Goal: Information Seeking & Learning: Learn about a topic

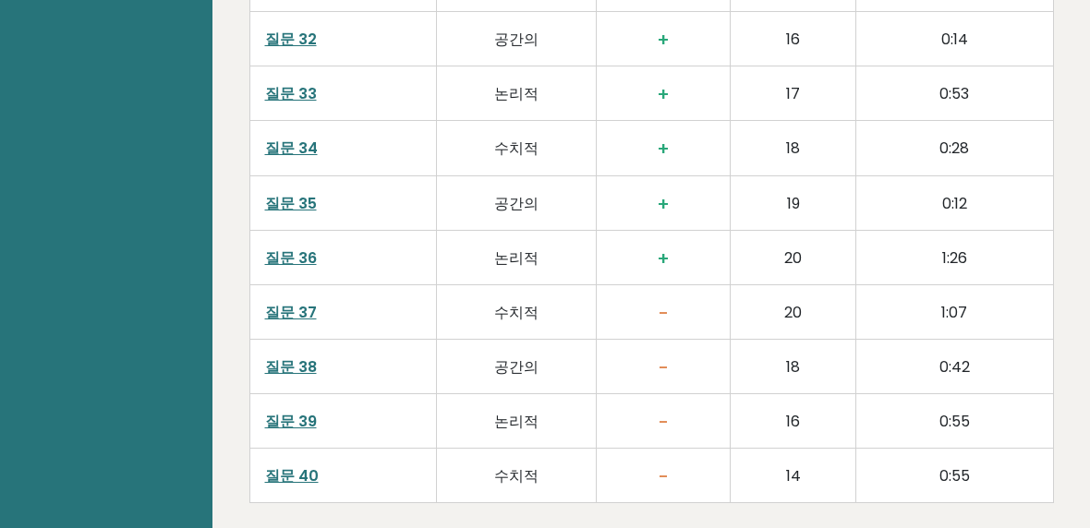
scroll to position [4216, 0]
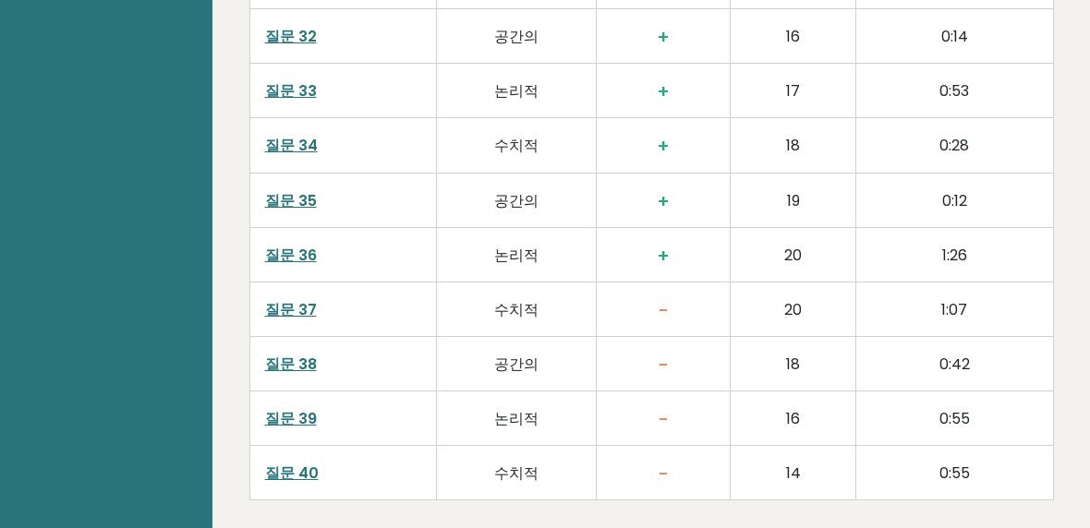
click at [295, 245] on font "질문 36" at bounding box center [291, 255] width 52 height 21
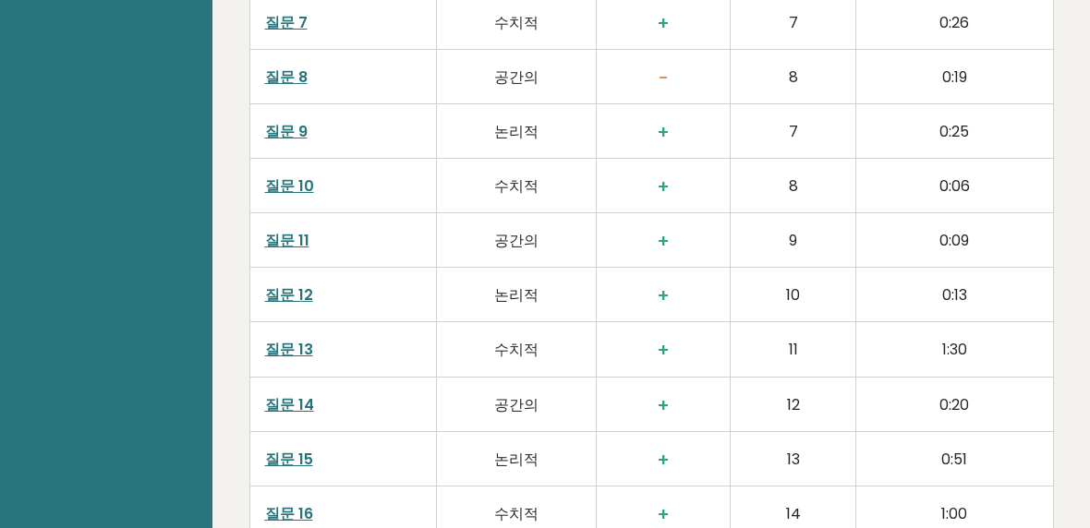
scroll to position [2798, 0]
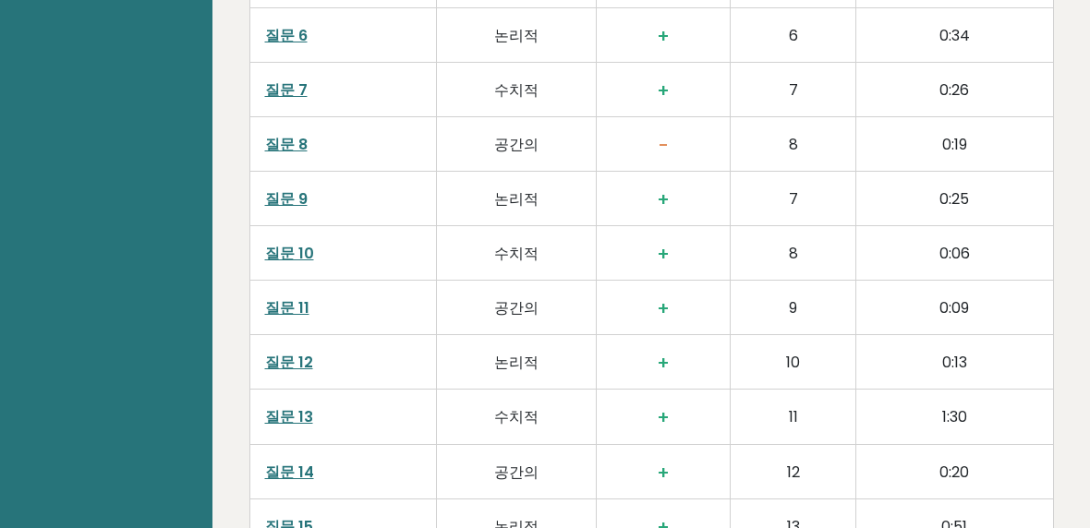
click at [296, 134] on font "질문 8" at bounding box center [286, 144] width 42 height 21
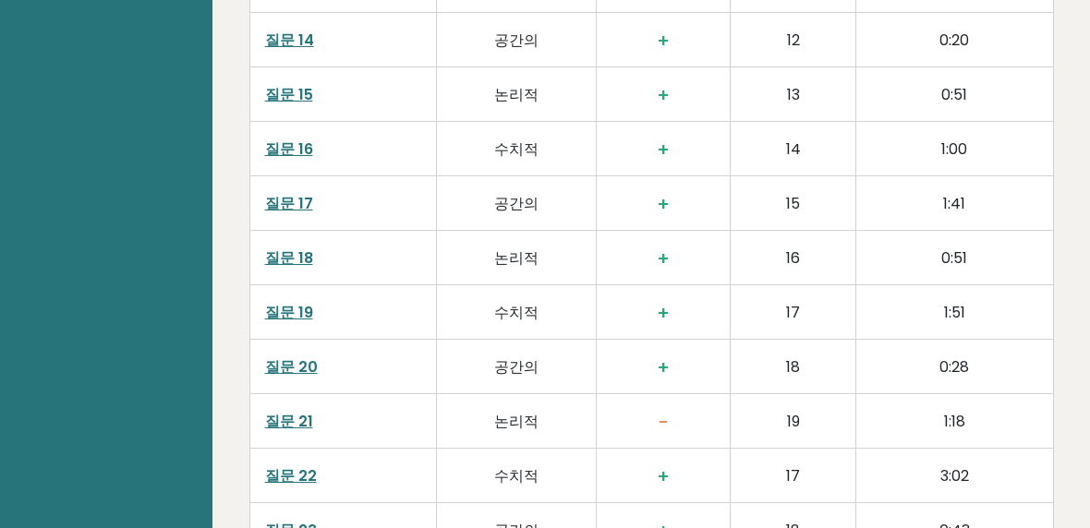
scroll to position [3229, 0]
click at [281, 357] on font "질문 20" at bounding box center [291, 367] width 53 height 21
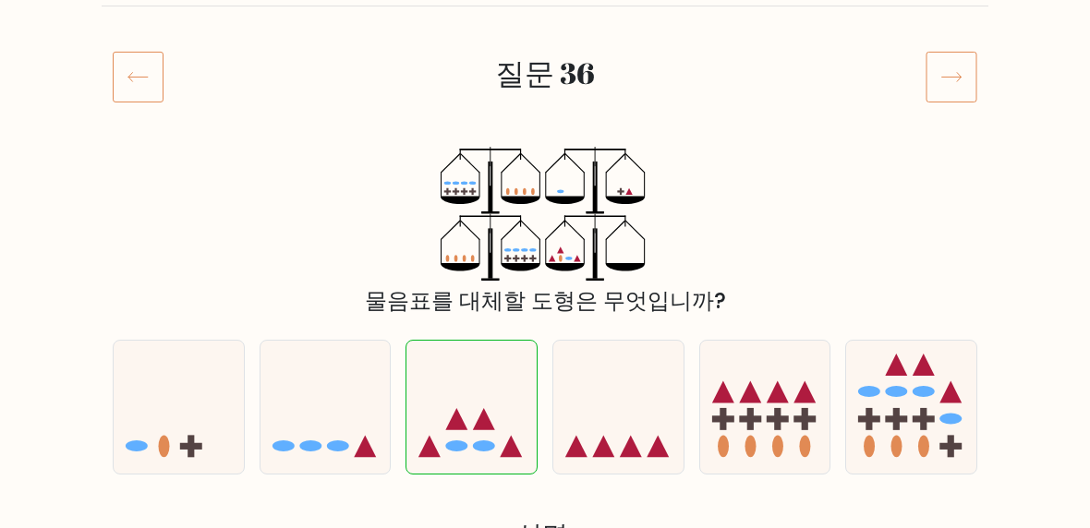
scroll to position [204, 0]
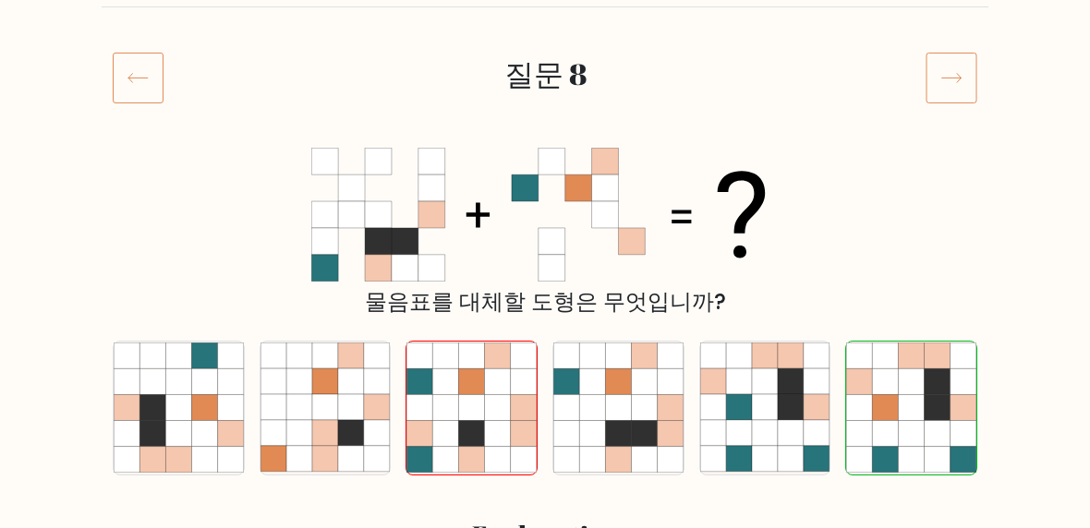
scroll to position [209, 0]
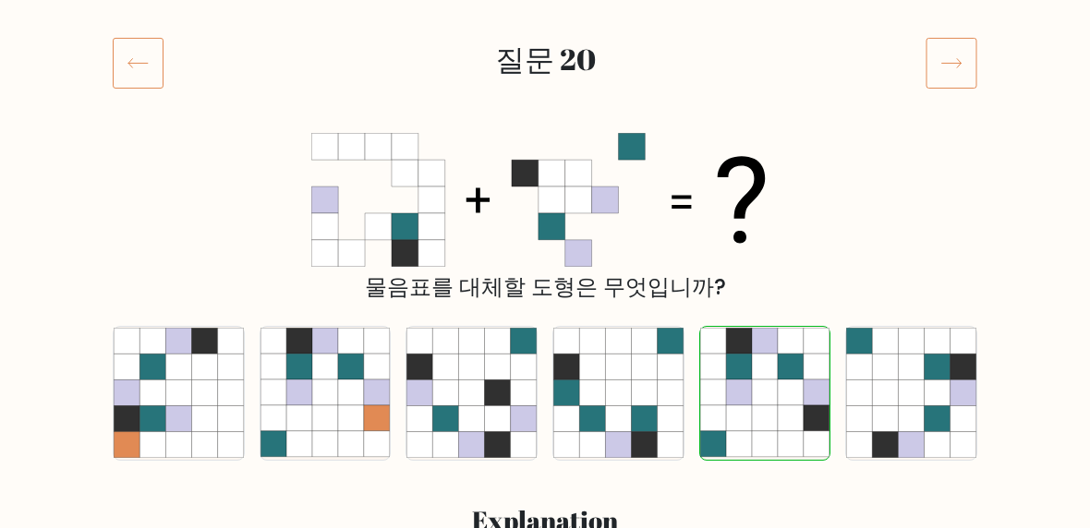
scroll to position [217, 0]
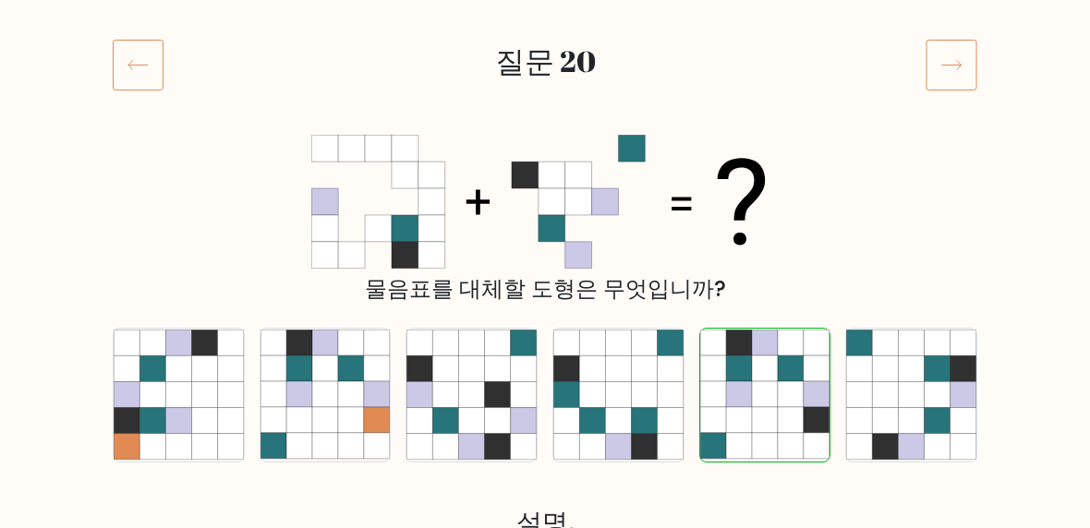
click at [640, 377] on icon at bounding box center [644, 370] width 26 height 26
click at [546, 52] on input "d." at bounding box center [545, 49] width 1 height 5
radio input "true"
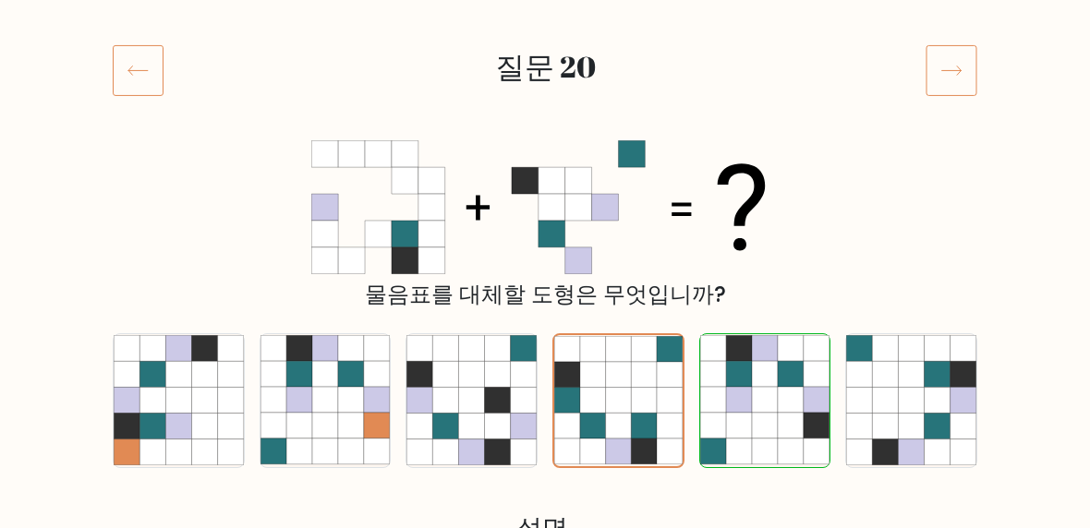
scroll to position [210, 0]
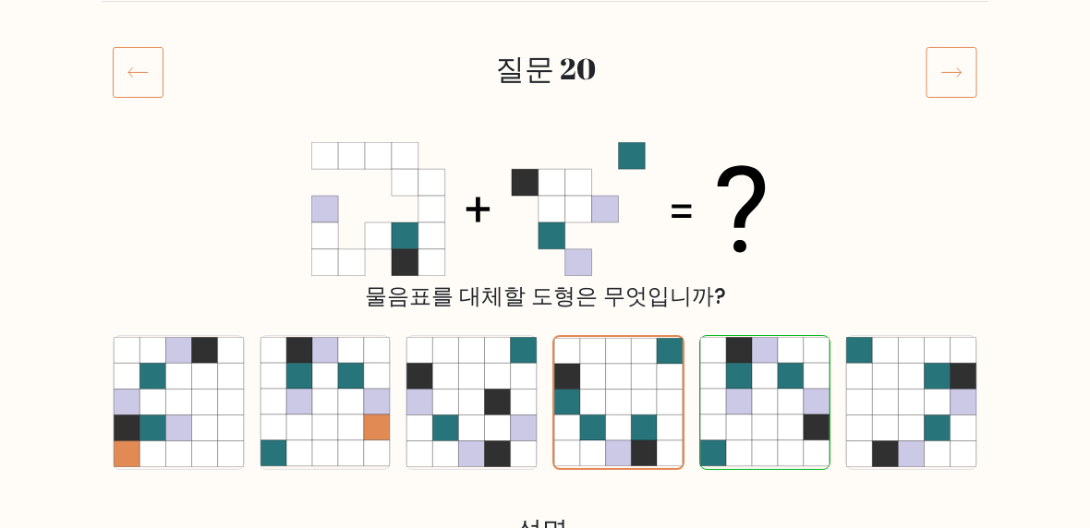
click at [612, 394] on icon at bounding box center [618, 403] width 26 height 26
click at [546, 59] on input "d." at bounding box center [545, 57] width 1 height 5
click at [972, 68] on icon at bounding box center [952, 72] width 52 height 52
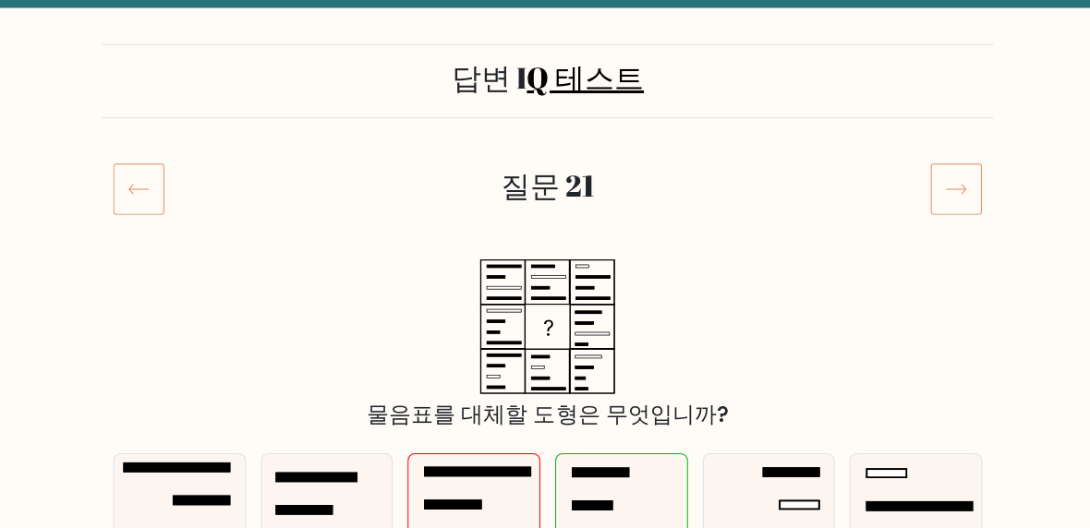
scroll to position [67, 0]
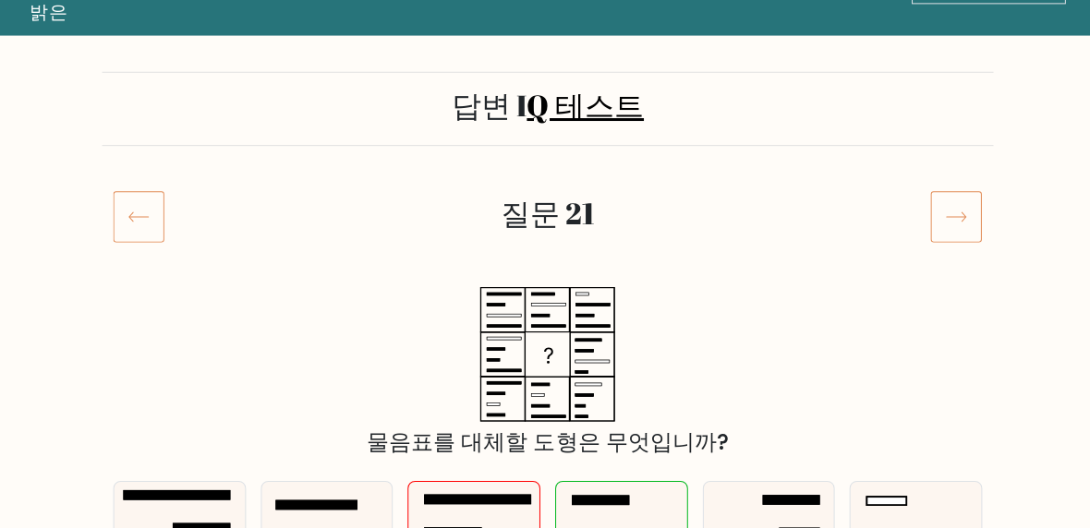
click at [143, 206] on icon at bounding box center [138, 215] width 51 height 52
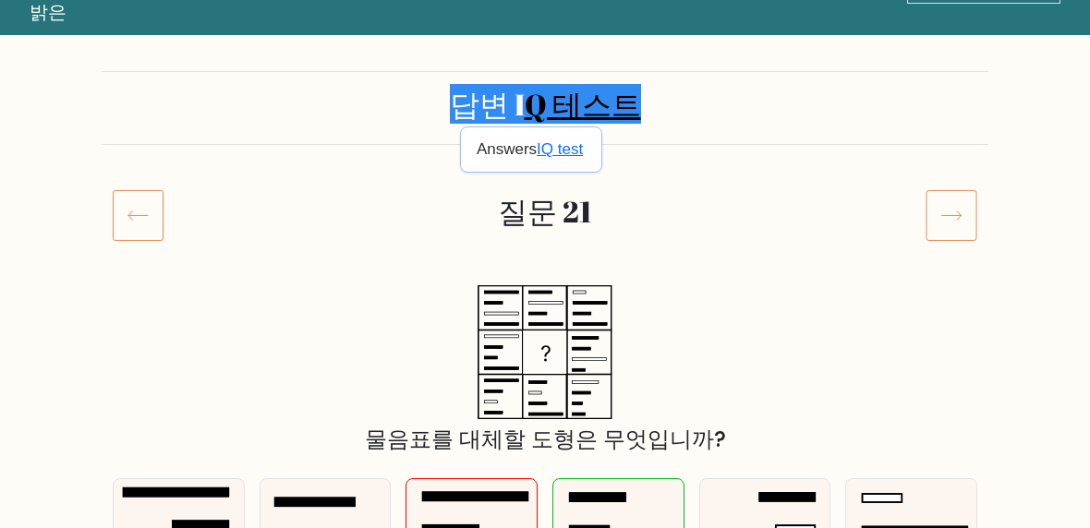
click at [532, 153] on p "Answers IQ test" at bounding box center [530, 149] width 106 height 18
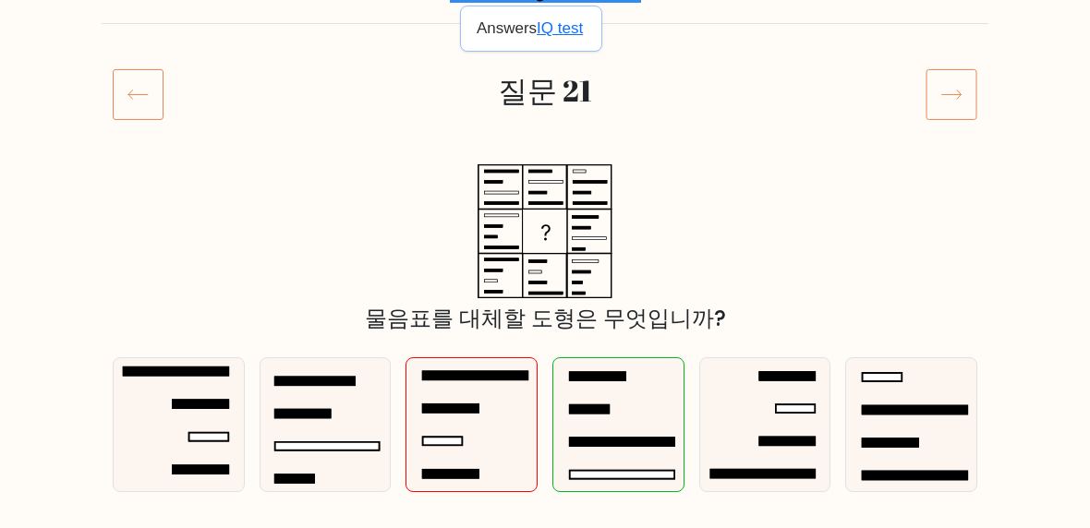
scroll to position [185, 0]
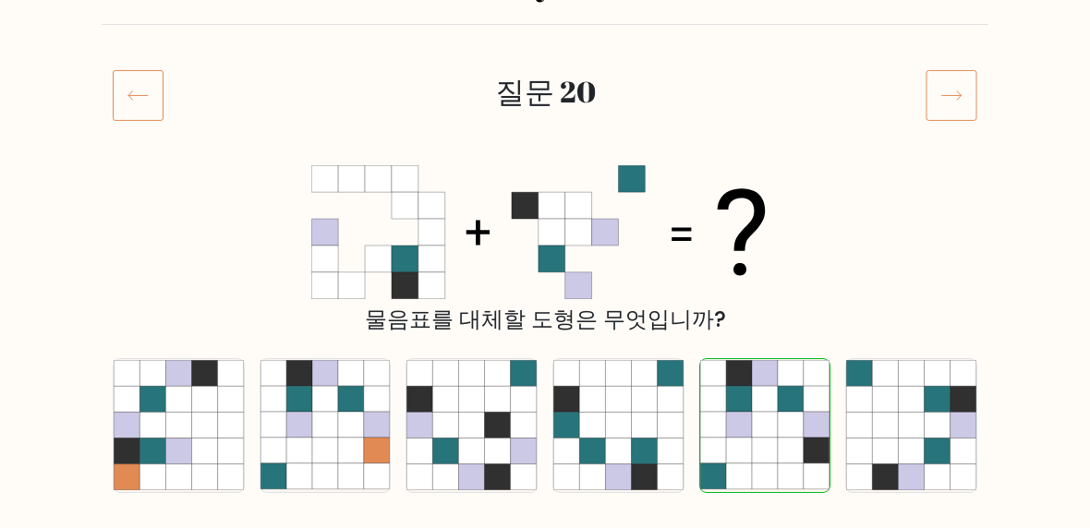
scroll to position [237, 0]
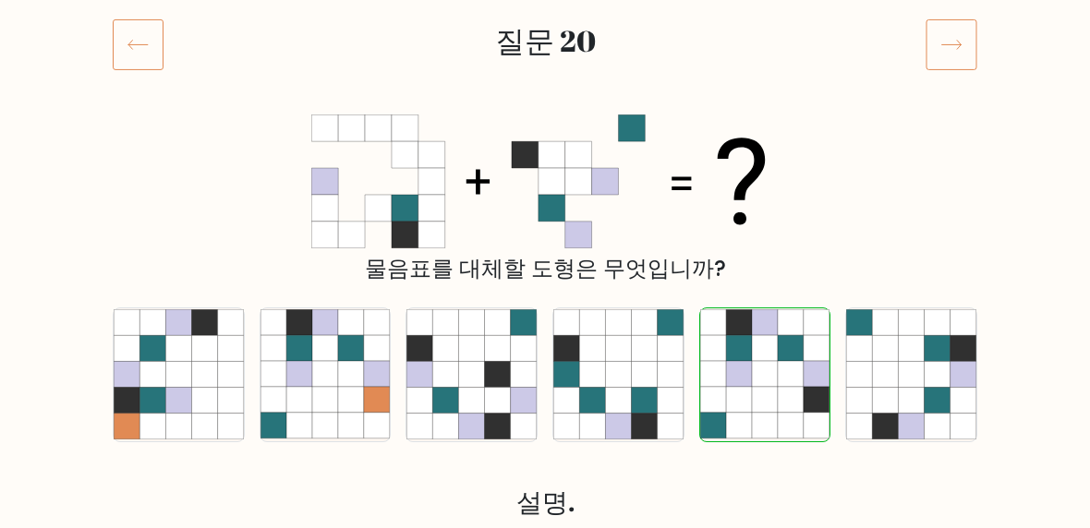
click at [581, 428] on icon at bounding box center [592, 427] width 26 height 26
click at [546, 31] on input "d." at bounding box center [545, 29] width 1 height 5
radio input "true"
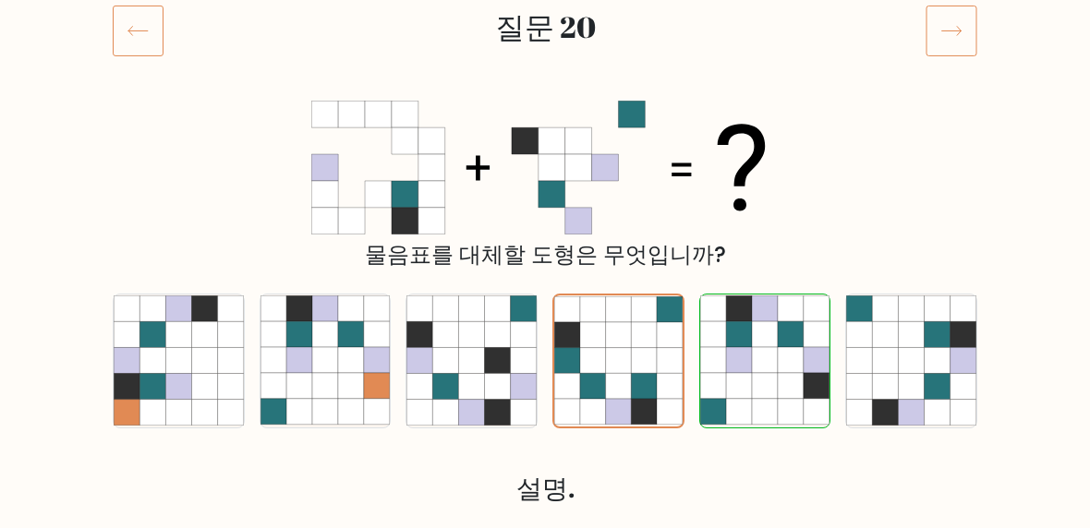
scroll to position [255, 0]
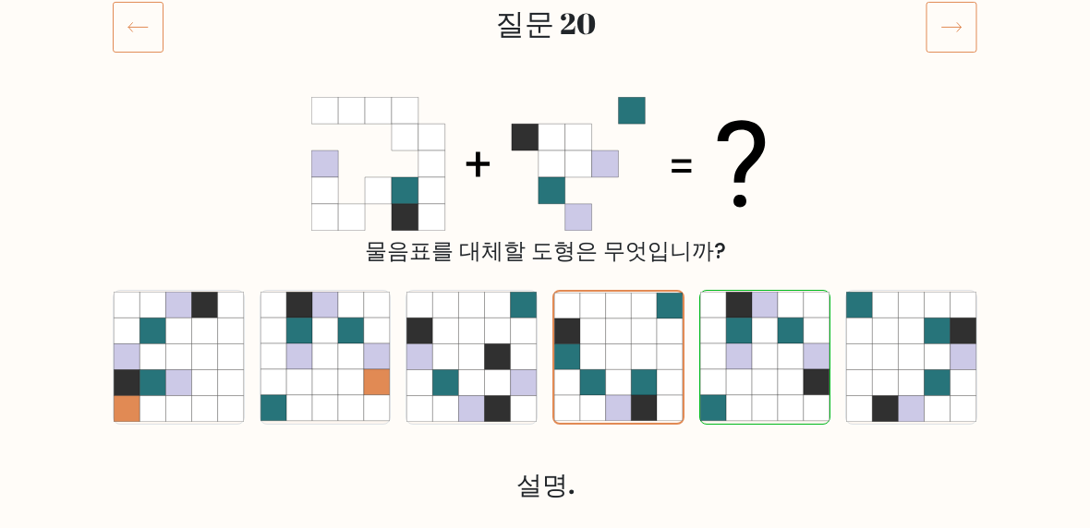
click at [715, 333] on icon at bounding box center [713, 332] width 26 height 26
click at [546, 14] on input "e." at bounding box center [545, 11] width 1 height 5
radio input "true"
click at [755, 325] on icon at bounding box center [765, 332] width 26 height 26
click at [546, 14] on input "e." at bounding box center [545, 11] width 1 height 5
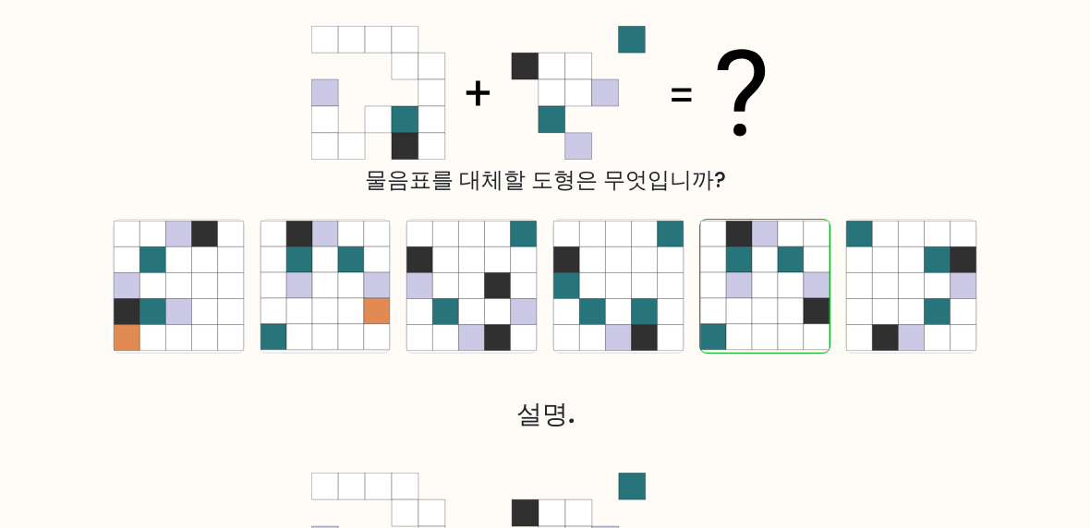
scroll to position [394, 0]
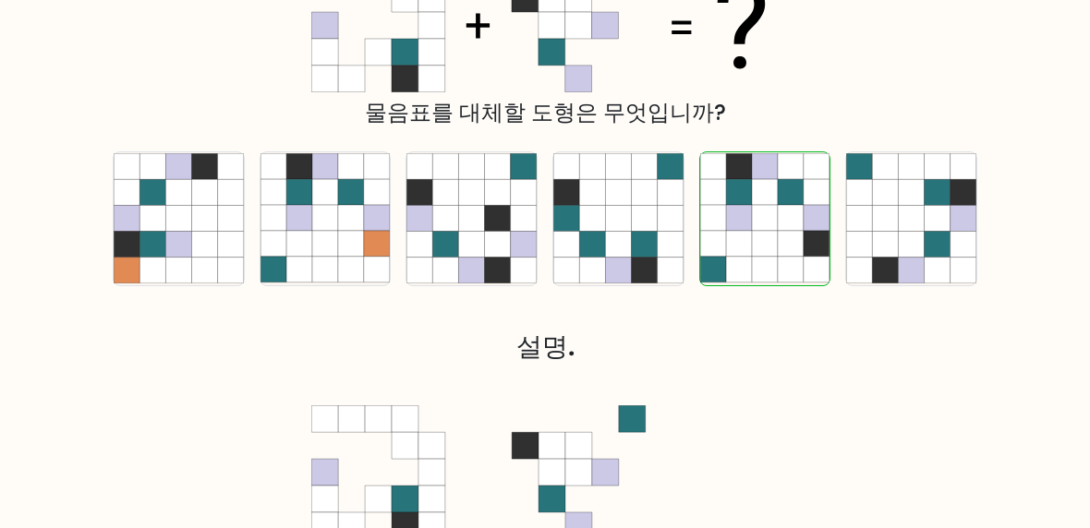
click at [904, 266] on icon at bounding box center [912, 271] width 26 height 26
radio input "true"
click at [770, 251] on icon at bounding box center [765, 245] width 26 height 26
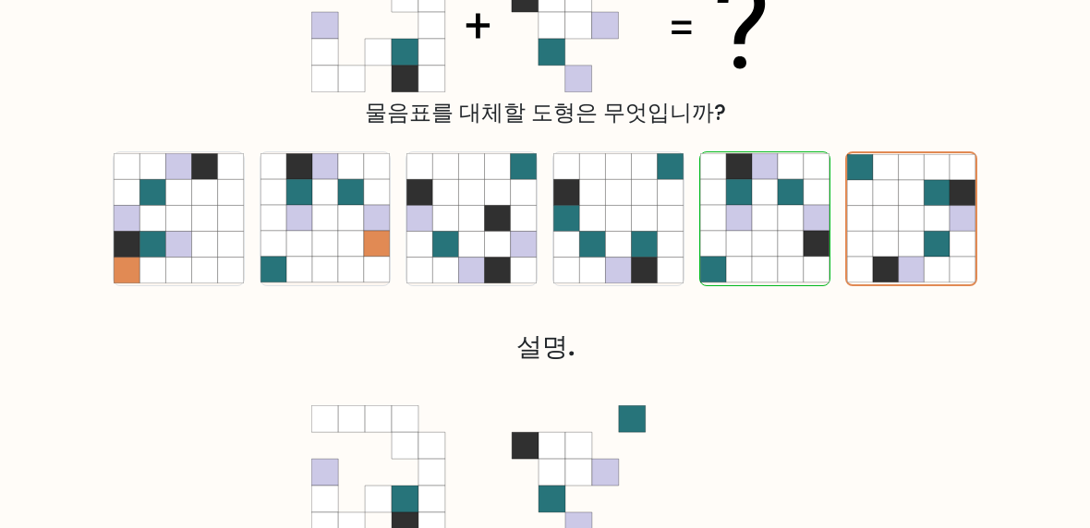
radio input "true"
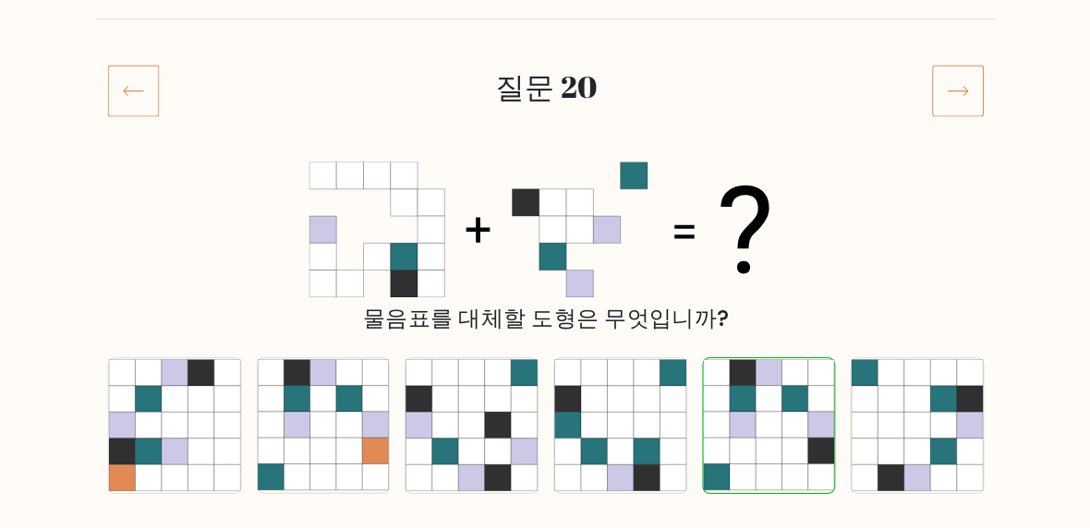
scroll to position [191, 0]
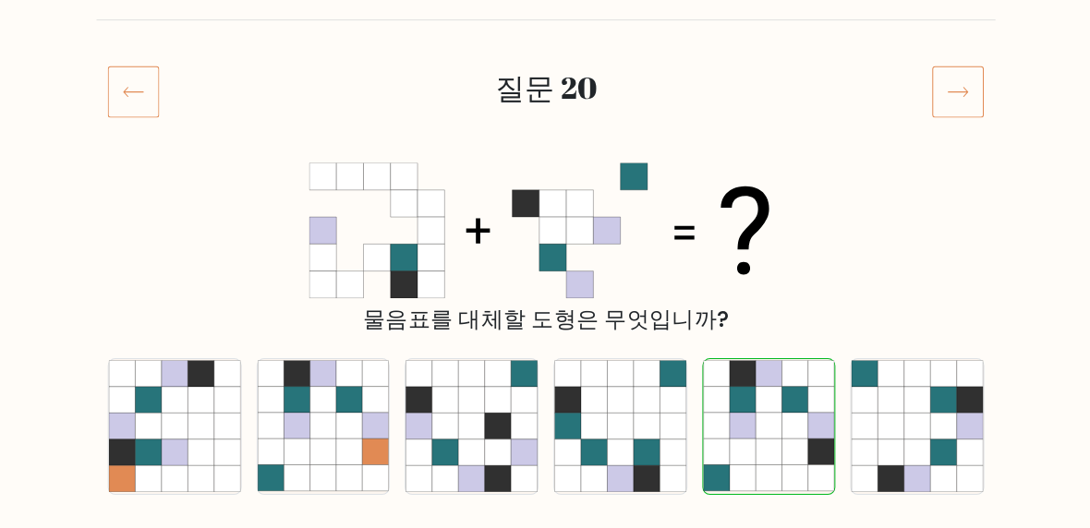
click at [553, 369] on icon at bounding box center [566, 370] width 26 height 26
click at [546, 78] on input "d." at bounding box center [545, 75] width 1 height 5
radio input "true"
click at [592, 285] on icon at bounding box center [605, 281] width 27 height 27
click at [704, 386] on icon at bounding box center [713, 395] width 26 height 26
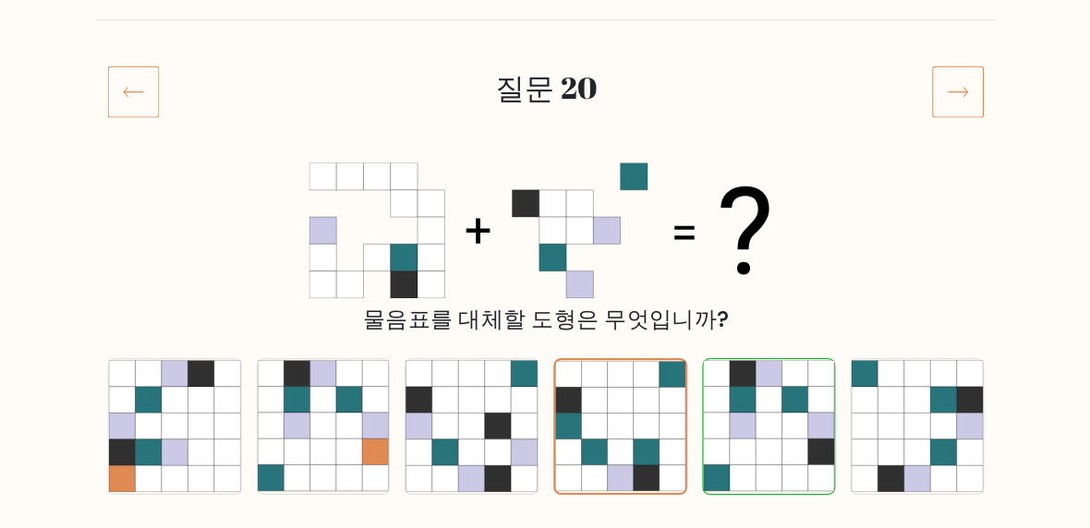
click at [546, 78] on input "e." at bounding box center [545, 75] width 1 height 5
radio input "true"
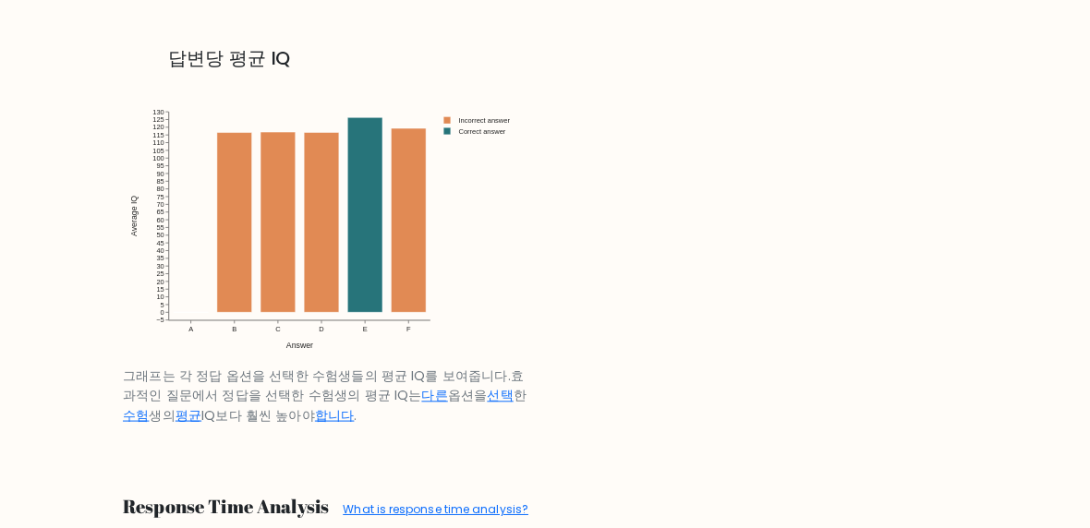
scroll to position [2509, 0]
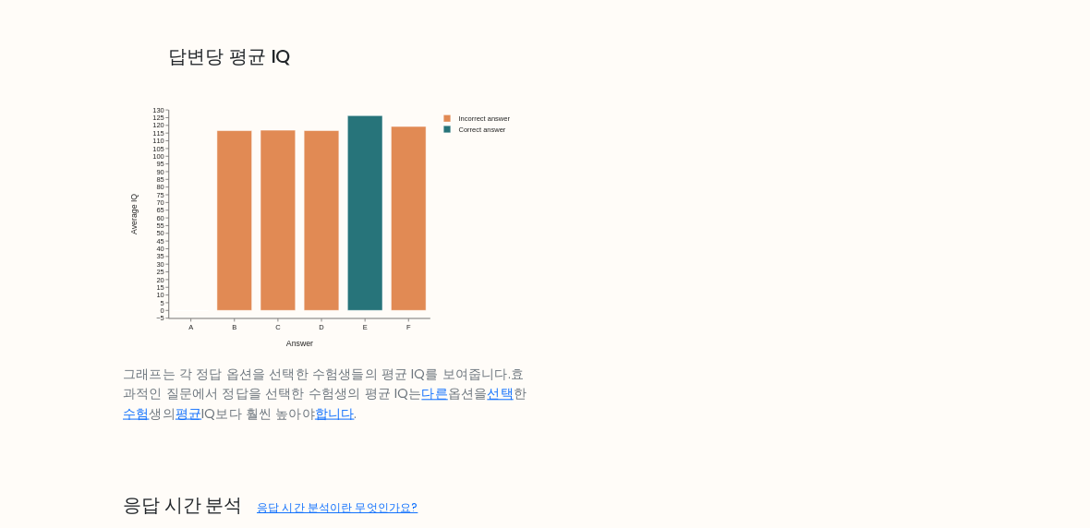
click at [309, 233] on img at bounding box center [334, 222] width 399 height 285
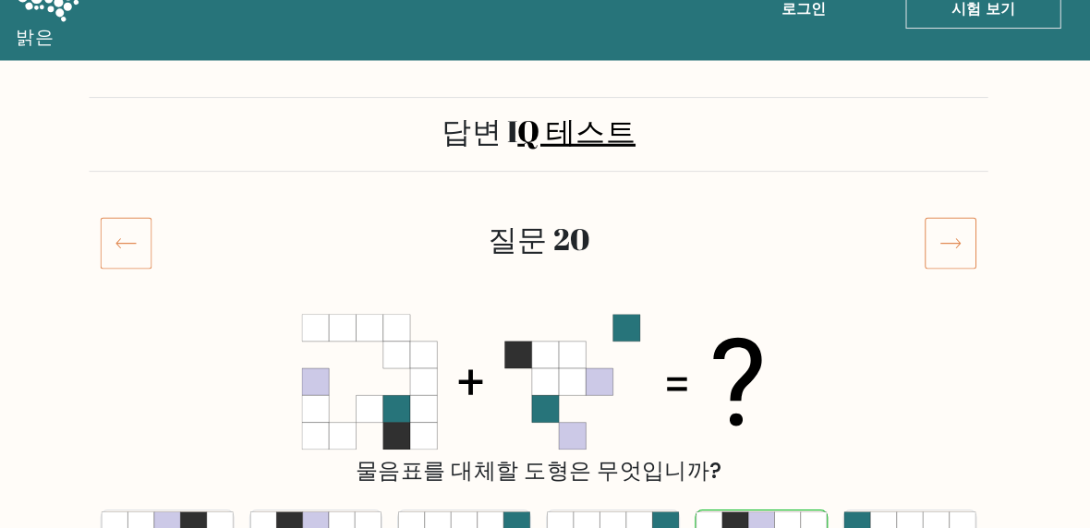
scroll to position [0, 0]
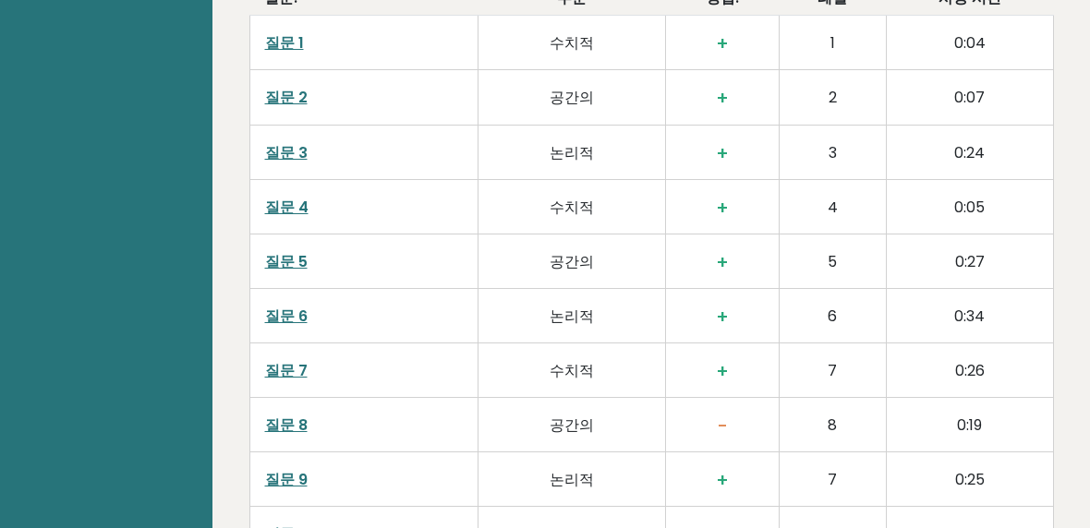
scroll to position [2577, 0]
click at [282, 249] on font "질문 5" at bounding box center [286, 259] width 42 height 21
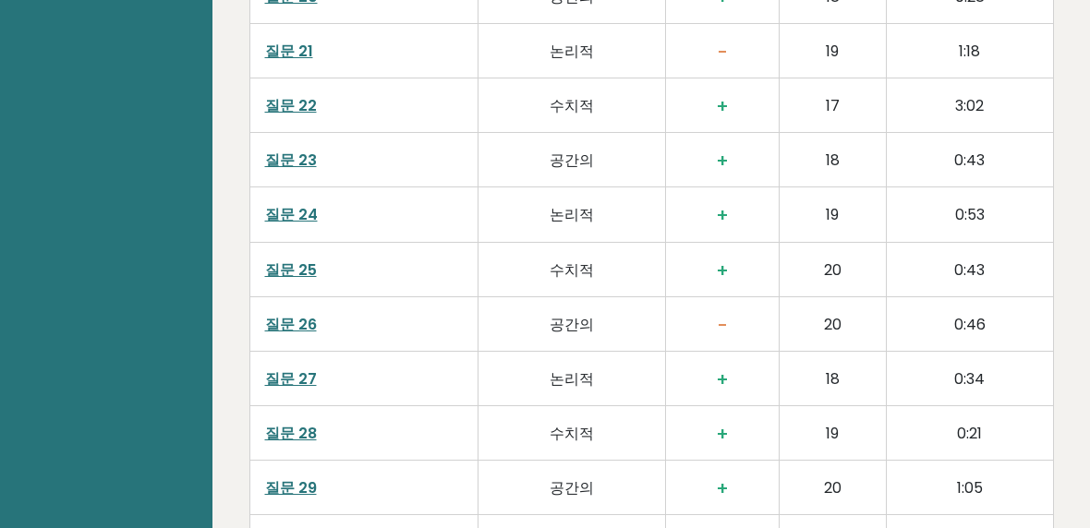
scroll to position [3663, 0]
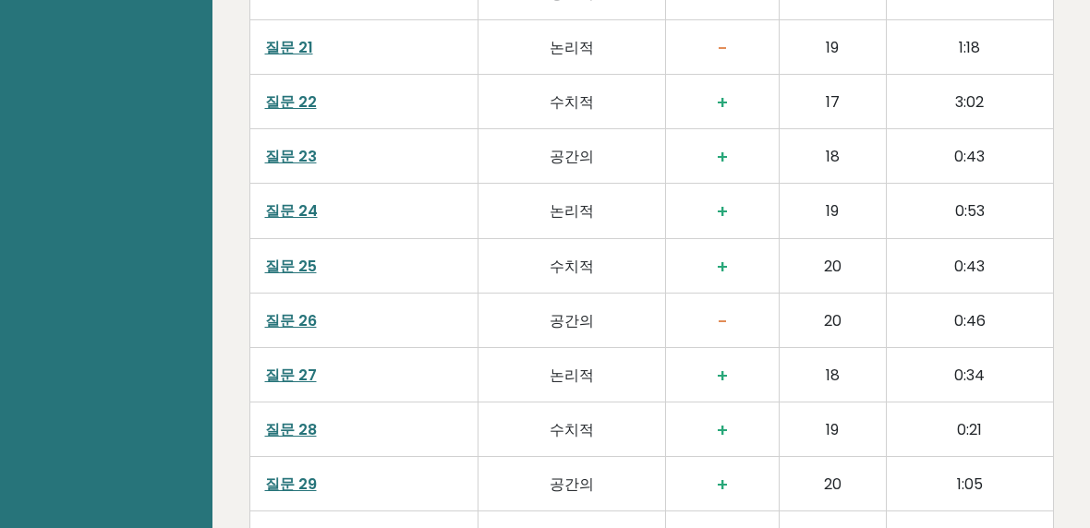
click at [289, 310] on font "질문 26" at bounding box center [291, 320] width 52 height 21
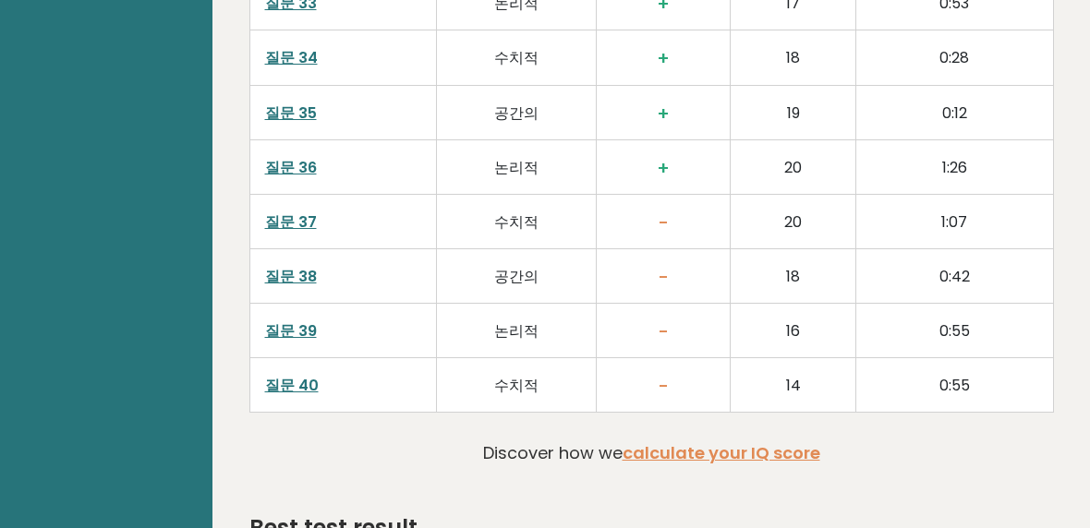
scroll to position [4421, 0]
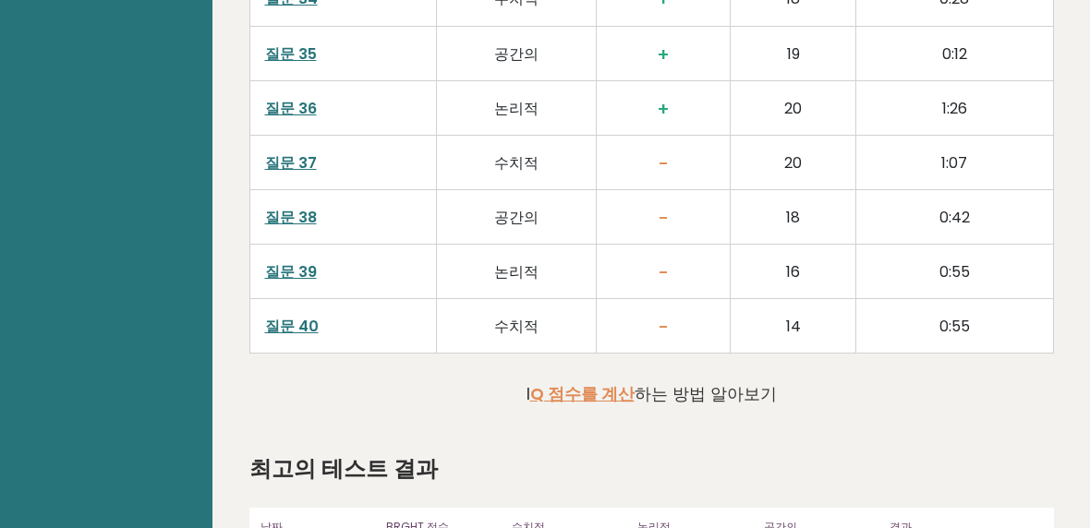
click at [303, 316] on font "질문 40" at bounding box center [292, 326] width 54 height 21
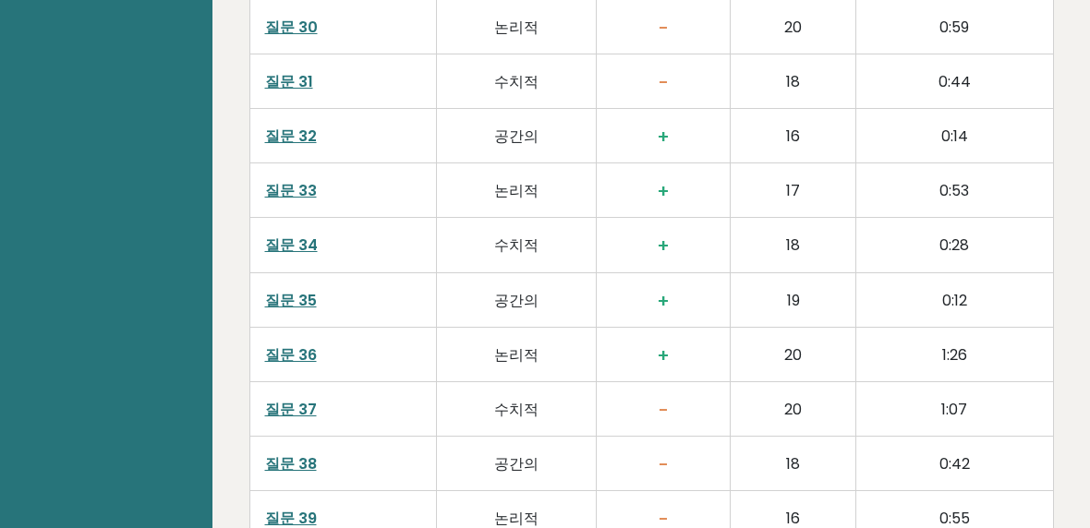
scroll to position [4259, 0]
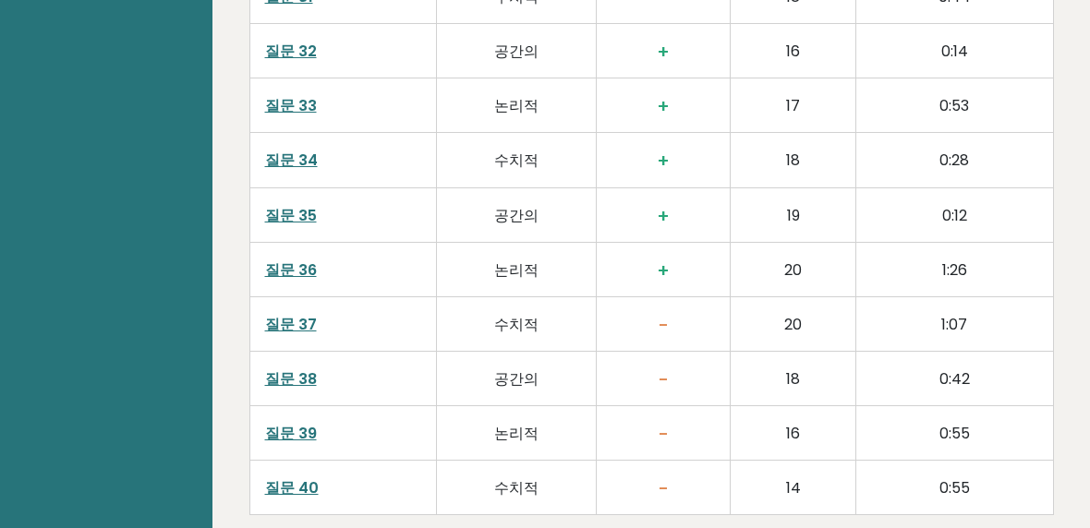
click at [288, 314] on font "질문 37" at bounding box center [291, 324] width 52 height 21
click at [300, 314] on font "질문 37" at bounding box center [291, 324] width 52 height 21
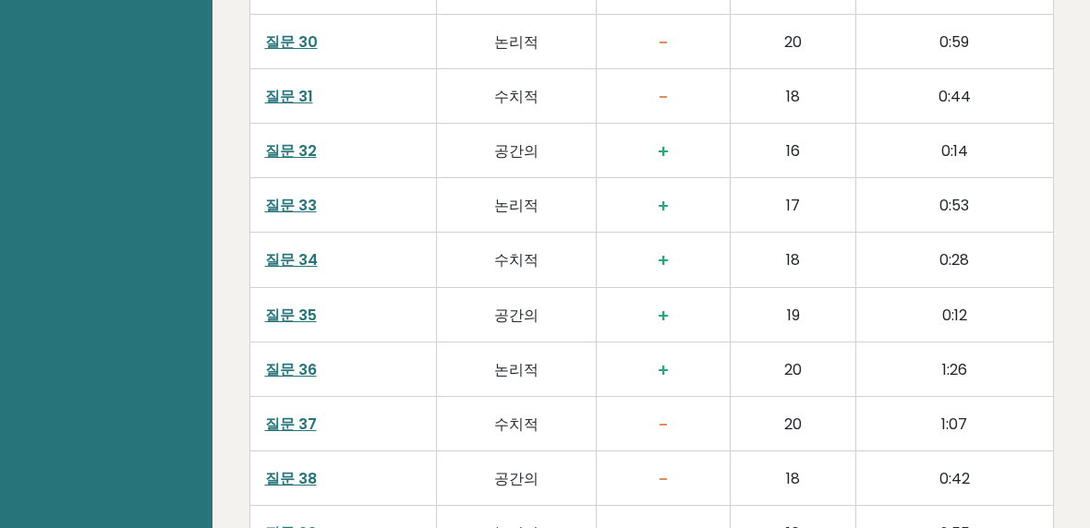
scroll to position [4158, 0]
click at [277, 251] on font "질문 34" at bounding box center [291, 261] width 53 height 21
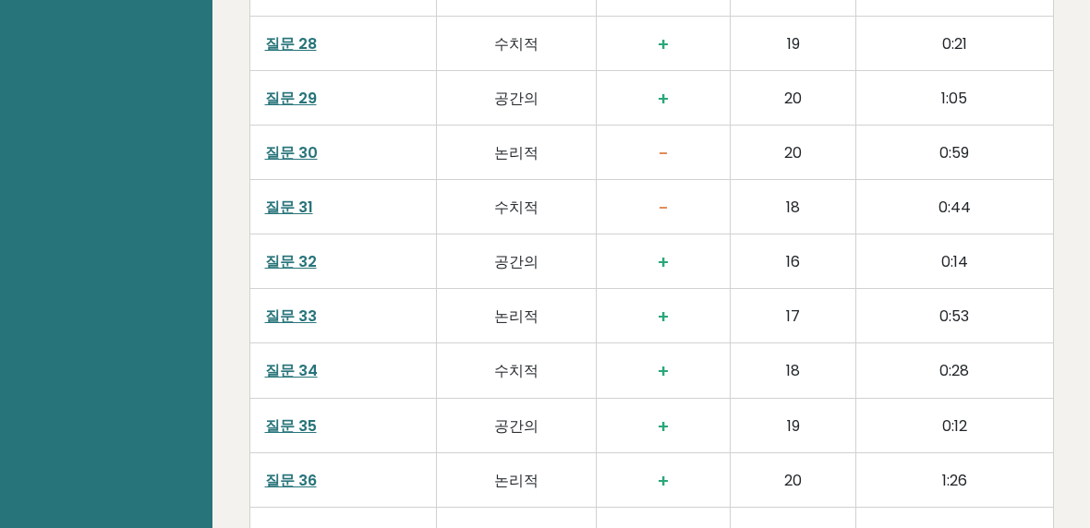
scroll to position [4048, 0]
click at [278, 143] on font "질문 30" at bounding box center [291, 153] width 53 height 21
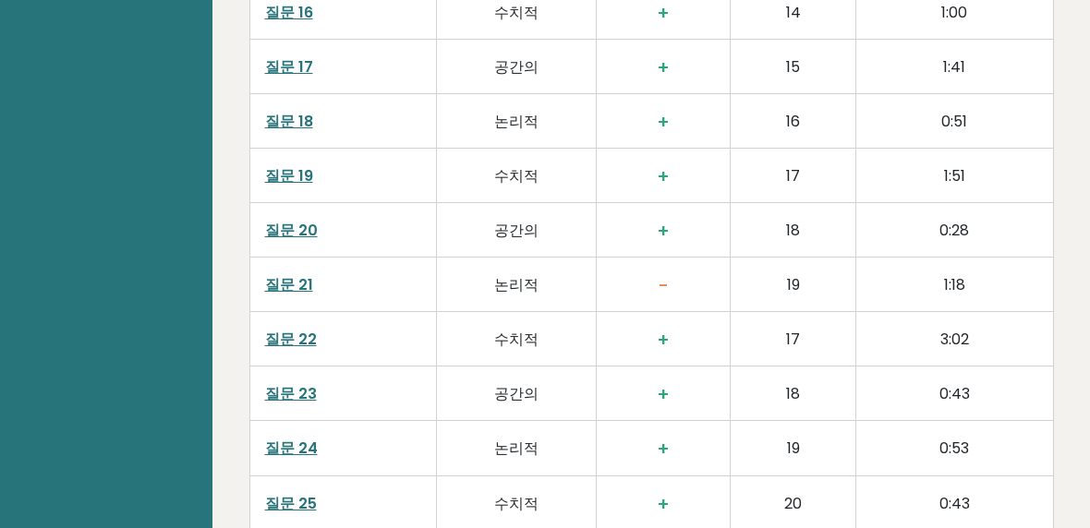
scroll to position [3344, 0]
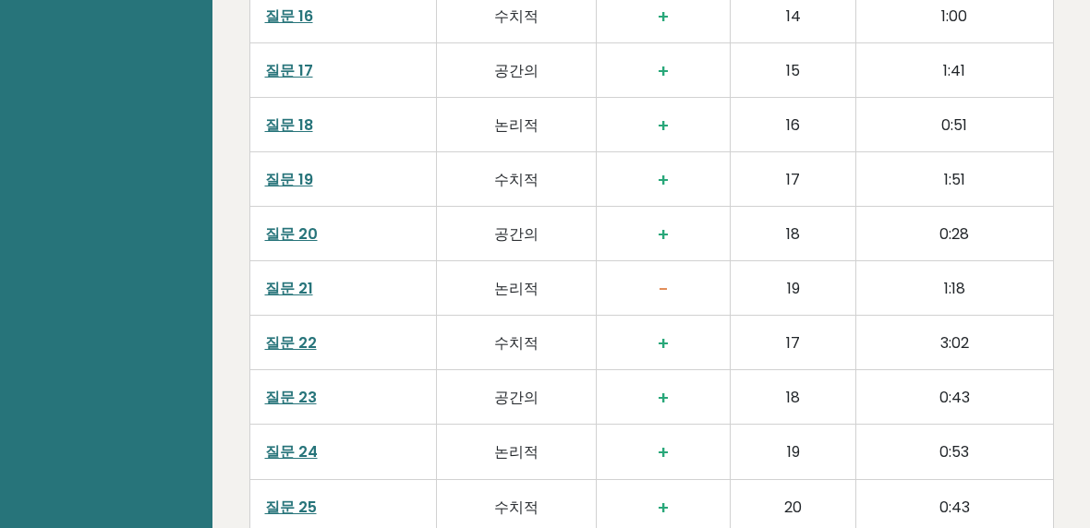
click at [279, 333] on font "질문 22" at bounding box center [291, 343] width 52 height 21
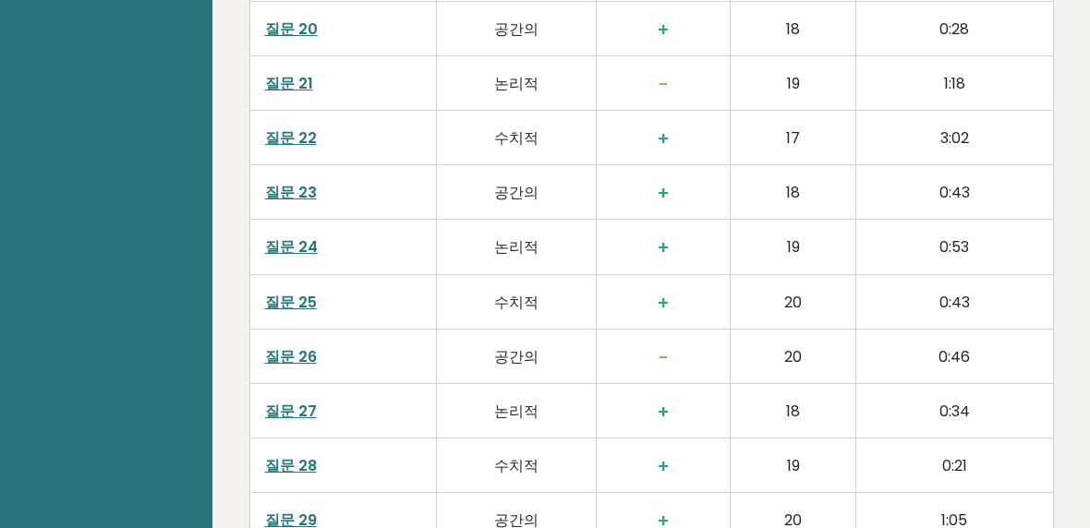
scroll to position [3548, 0]
click at [272, 347] on font "질문 26" at bounding box center [291, 357] width 52 height 21
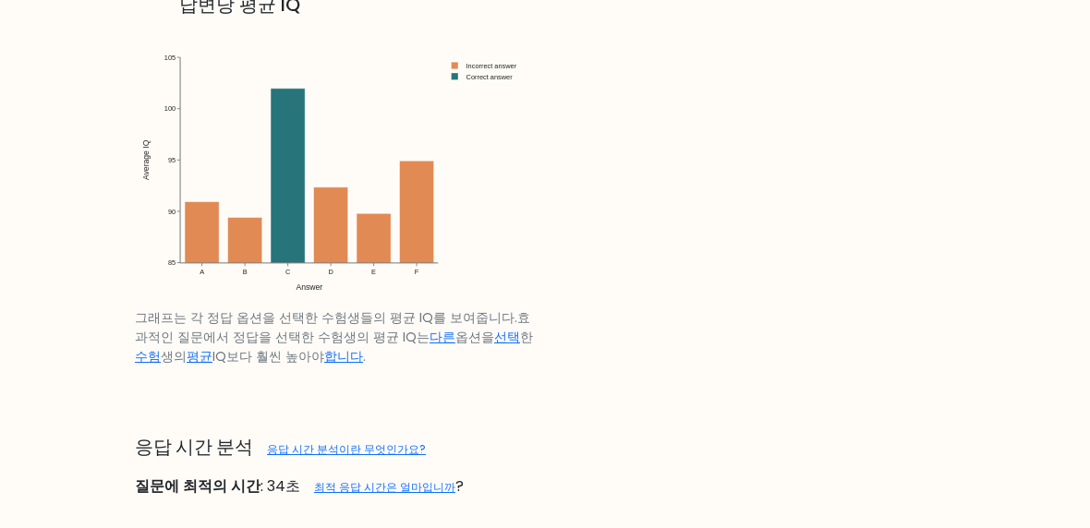
scroll to position [2449, 0]
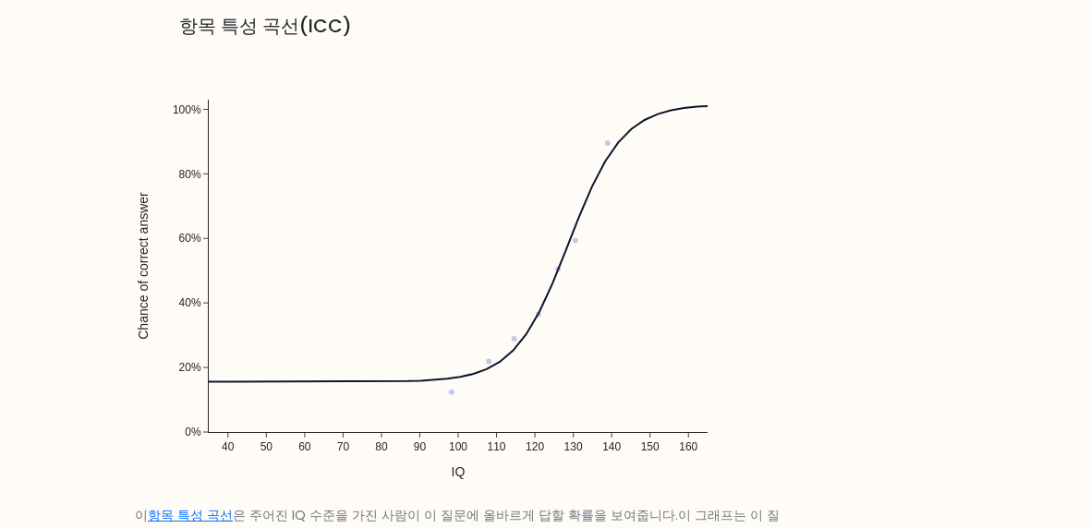
scroll to position [1530, 0]
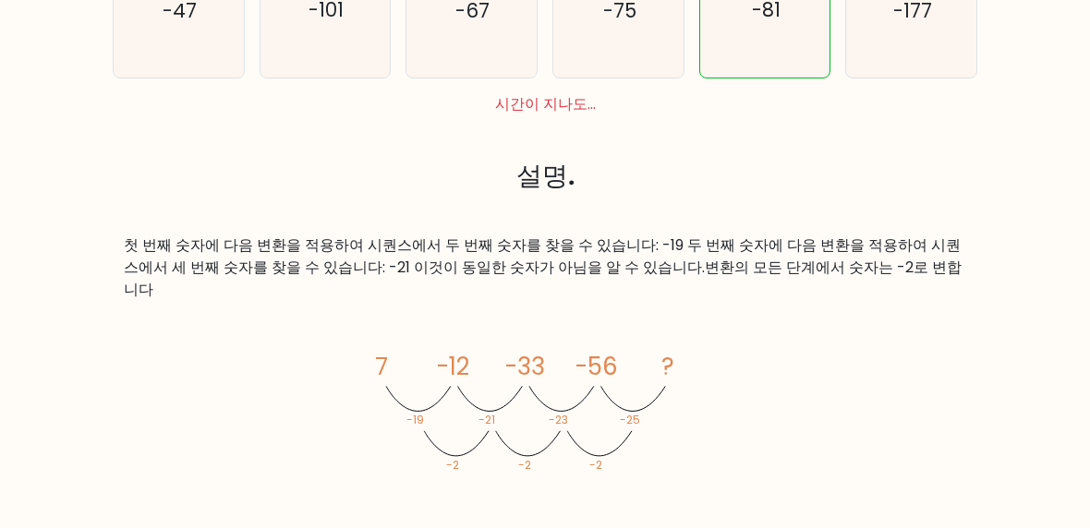
scroll to position [672, 0]
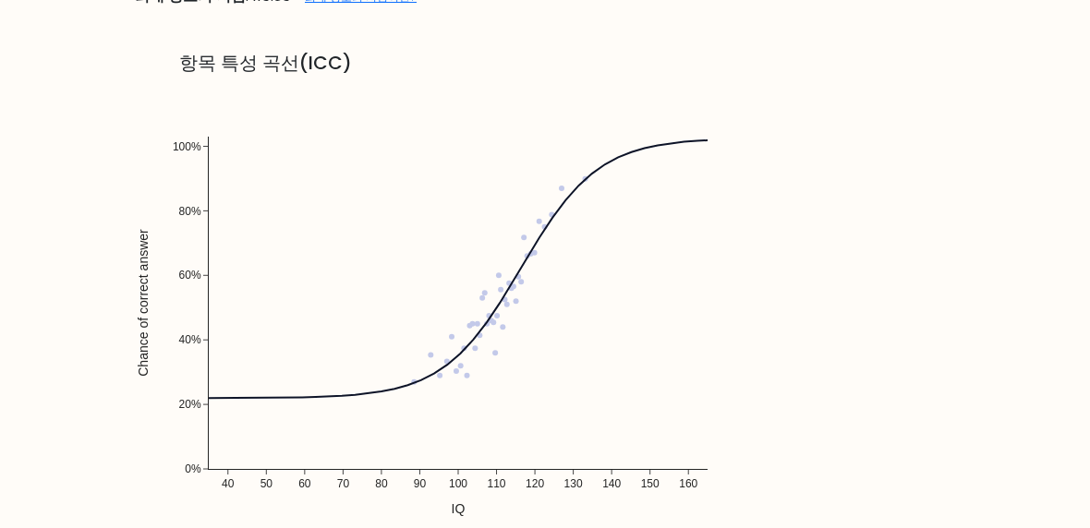
click at [476, 253] on img at bounding box center [458, 312] width 647 height 462
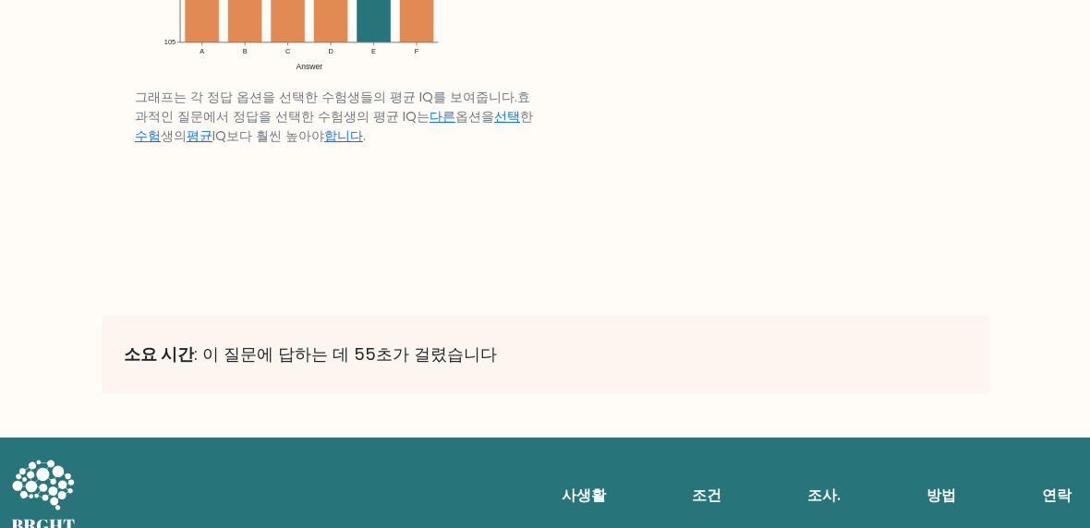
scroll to position [2934, 0]
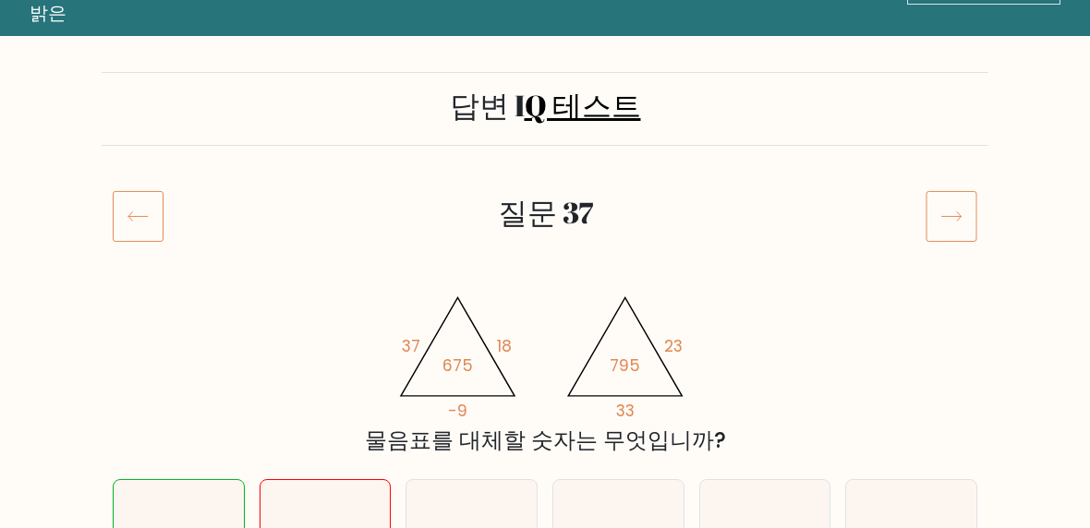
scroll to position [59, 0]
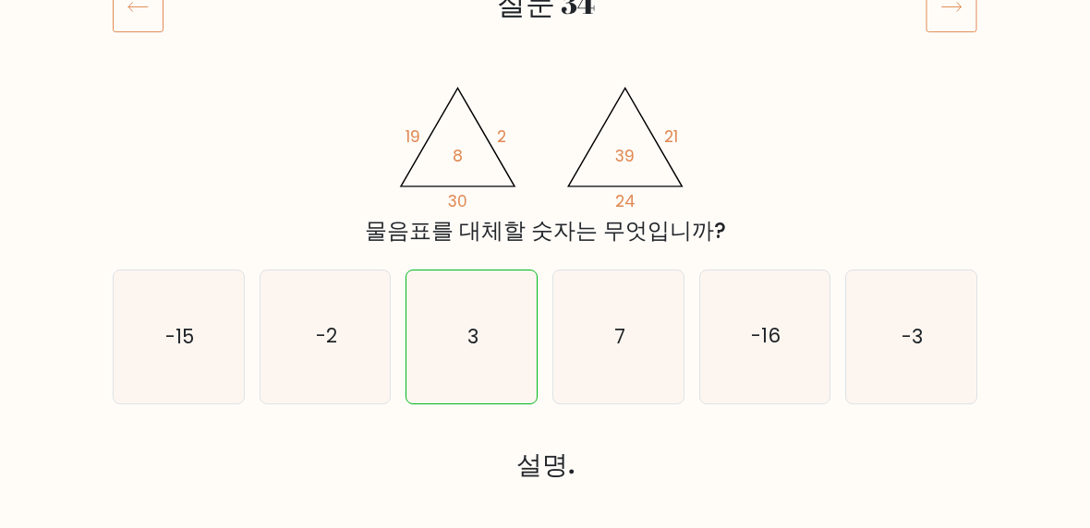
scroll to position [295, 0]
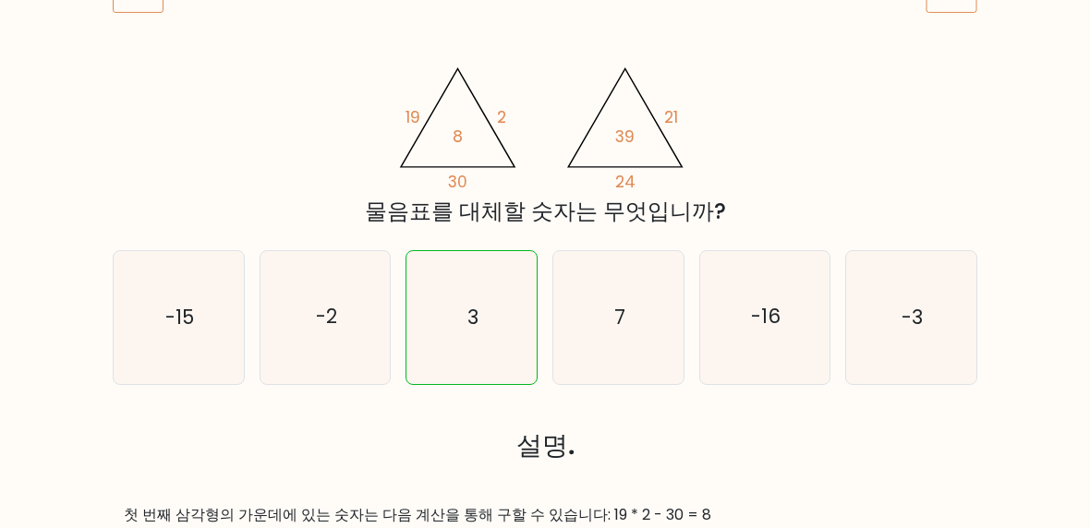
click at [228, 508] on font "첫 번째 삼각형의 가운데에 있는 숫자는 다음 계산을 통해 구할 수 있습니다: 19 * 2 - 30 = 8" at bounding box center [418, 514] width 588 height 21
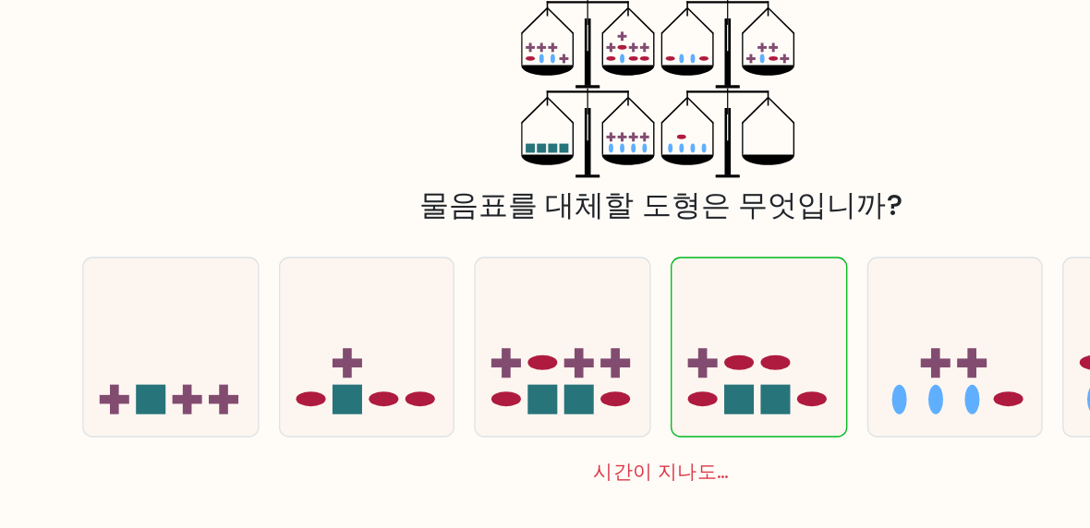
scroll to position [220, 0]
click at [596, 132] on icon "?" at bounding box center [546, 199] width 210 height 134
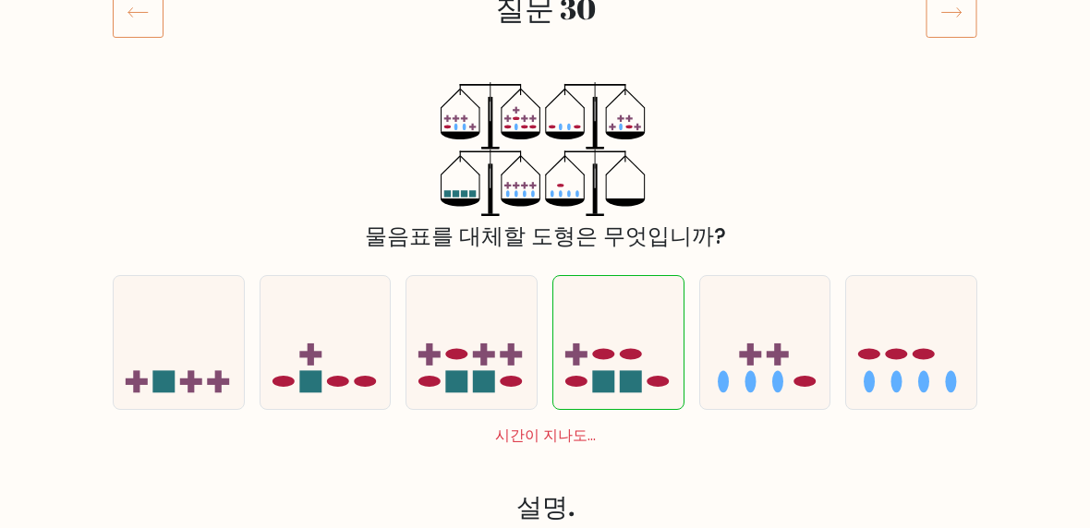
scroll to position [269, 0]
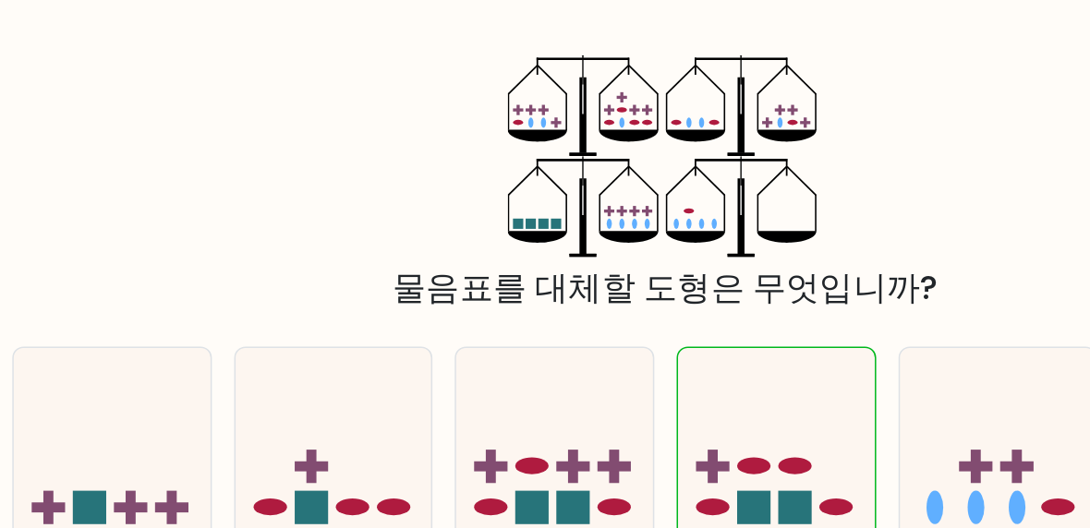
click at [545, 133] on icon at bounding box center [565, 137] width 40 height 8
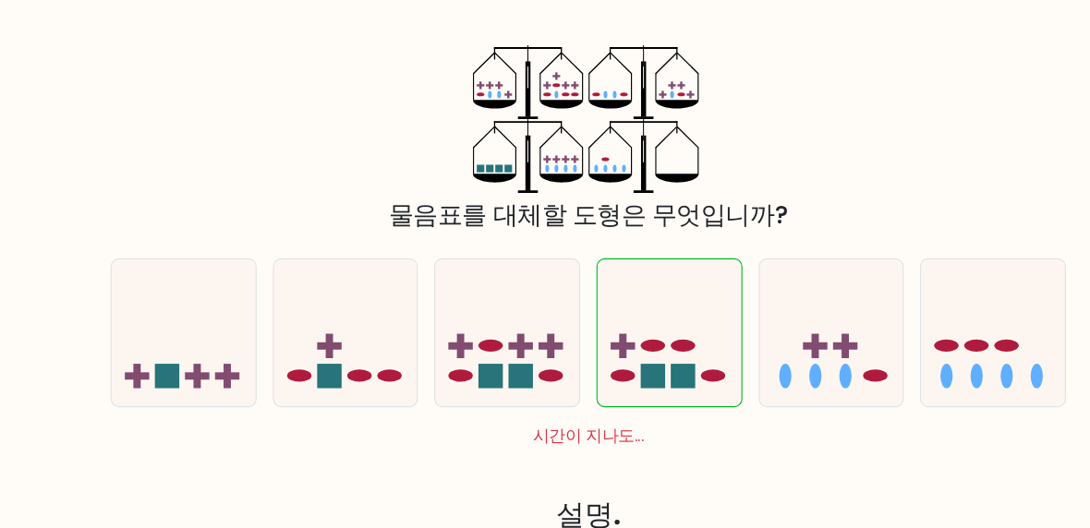
scroll to position [307, 0]
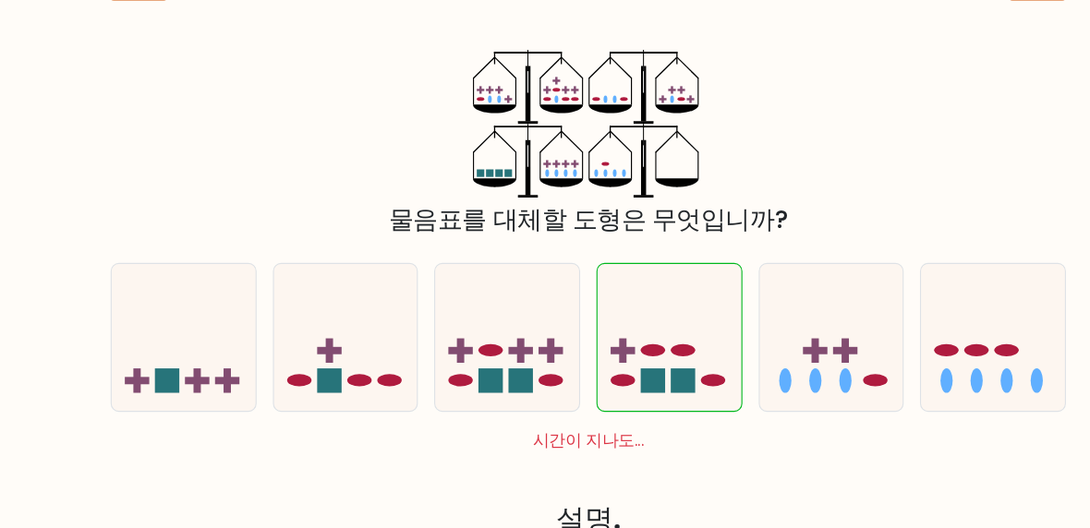
click at [592, 154] on icon at bounding box center [594, 152] width 5 height 50
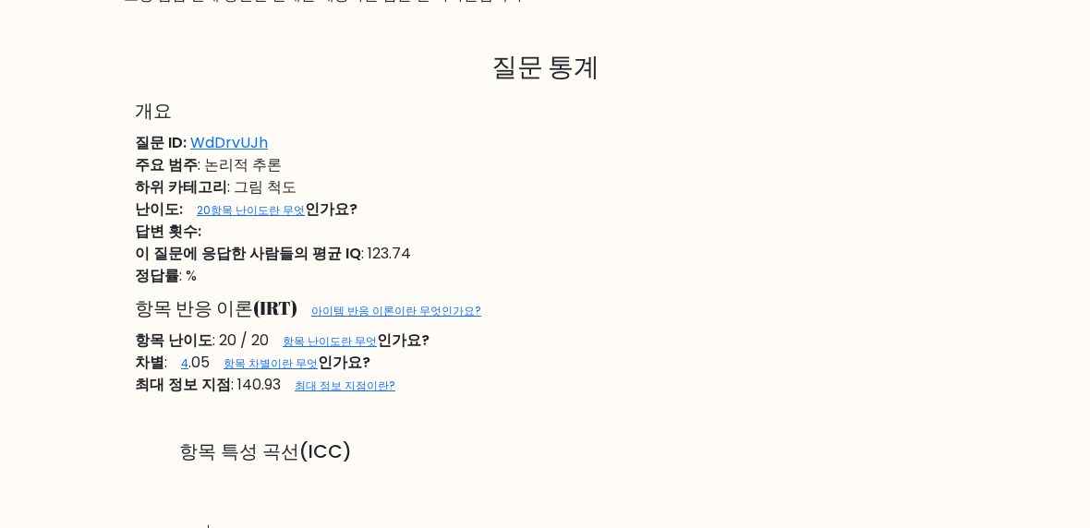
scroll to position [1030, 0]
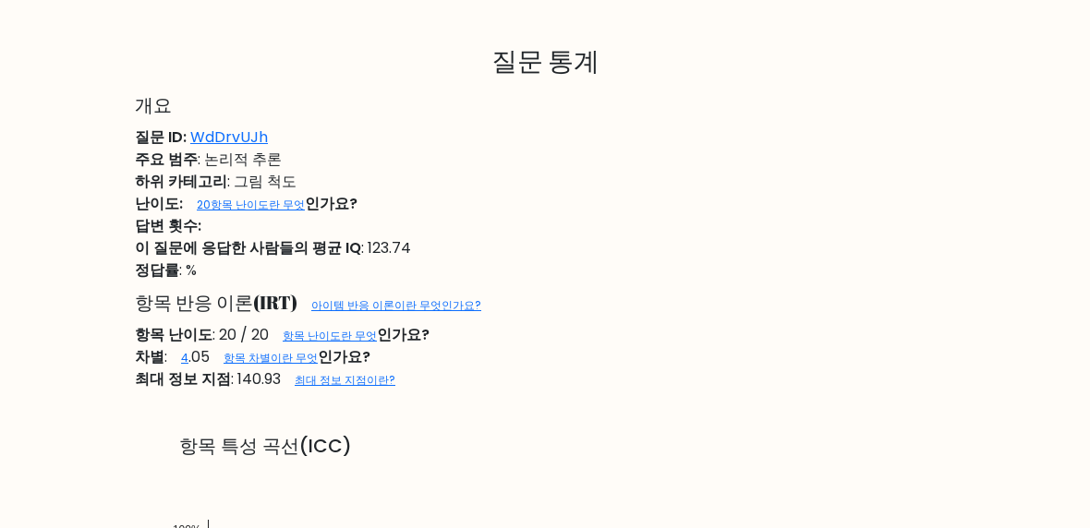
scroll to position [1042, 0]
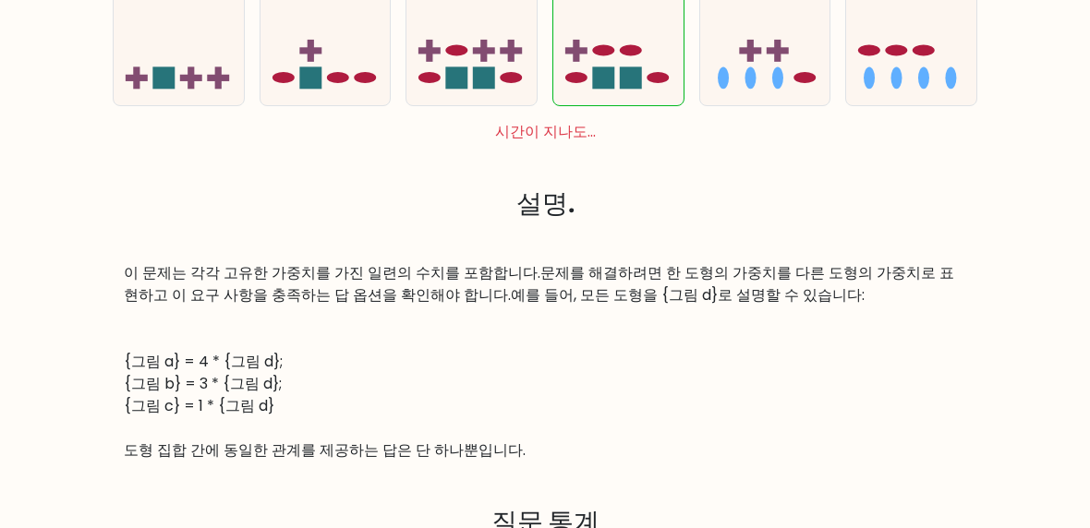
scroll to position [575, 0]
click at [503, 335] on div "이 문제는 각각 고유한 가중치를 가진 일련의 수치를 포함합니다. 문제를 해결하려면 한 도형의 가중치를 다른 도형의 가중치로 표현하고 이 요구 …" at bounding box center [545, 361] width 842 height 200
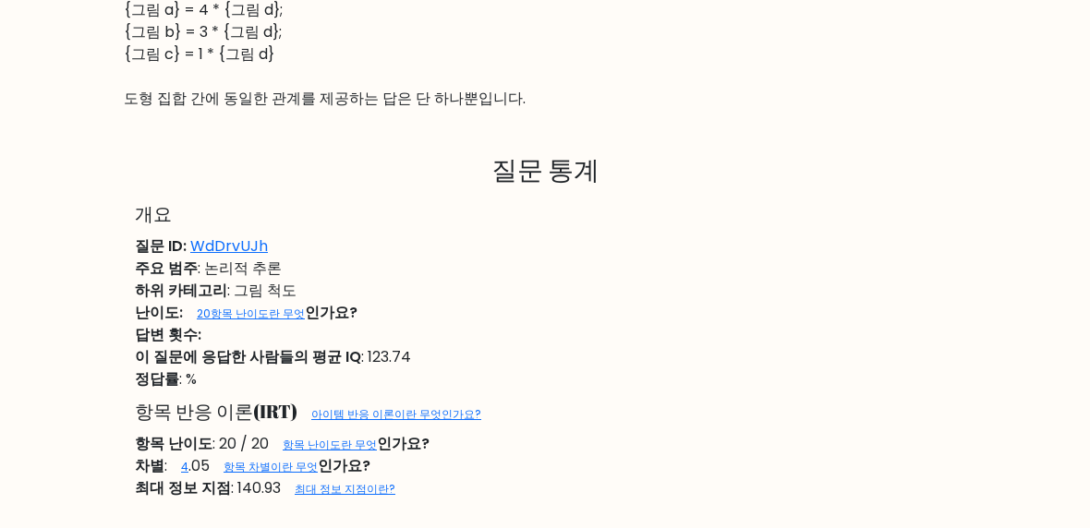
scroll to position [927, 0]
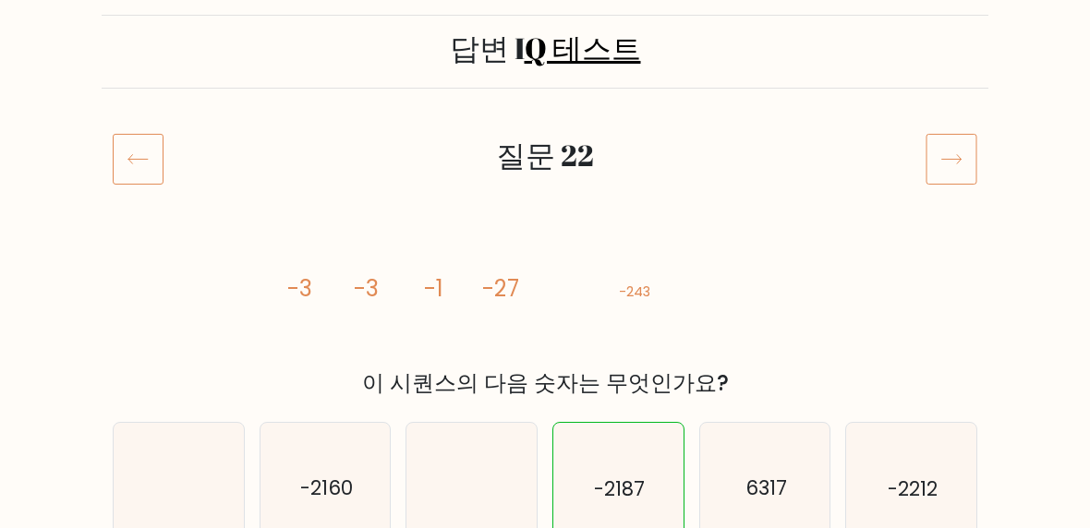
scroll to position [136, 0]
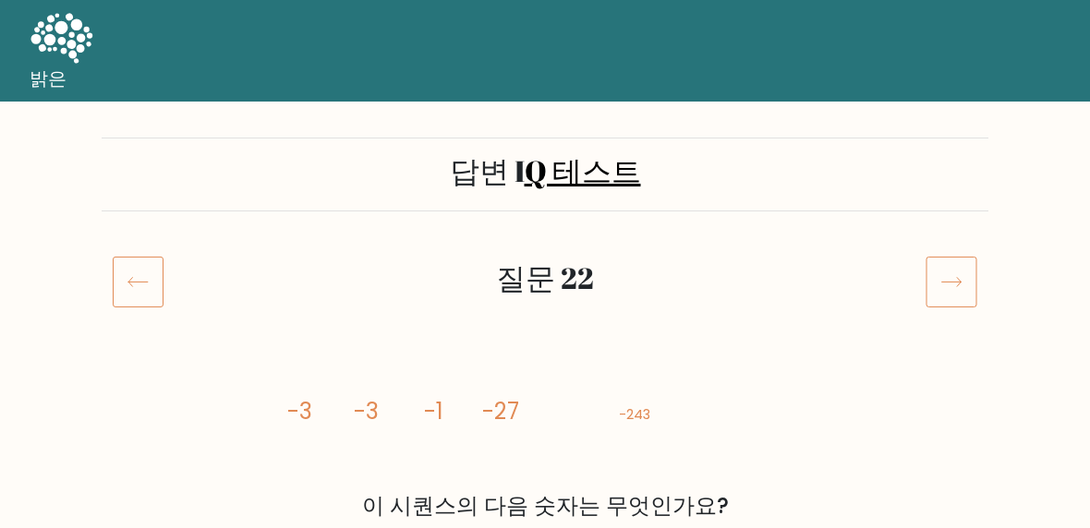
scroll to position [136, 0]
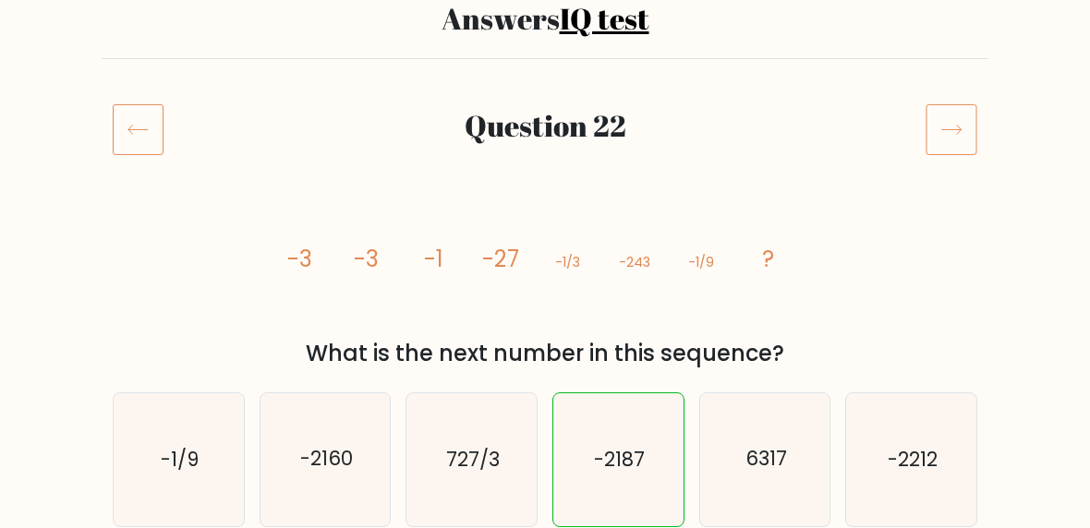
scroll to position [151, 0]
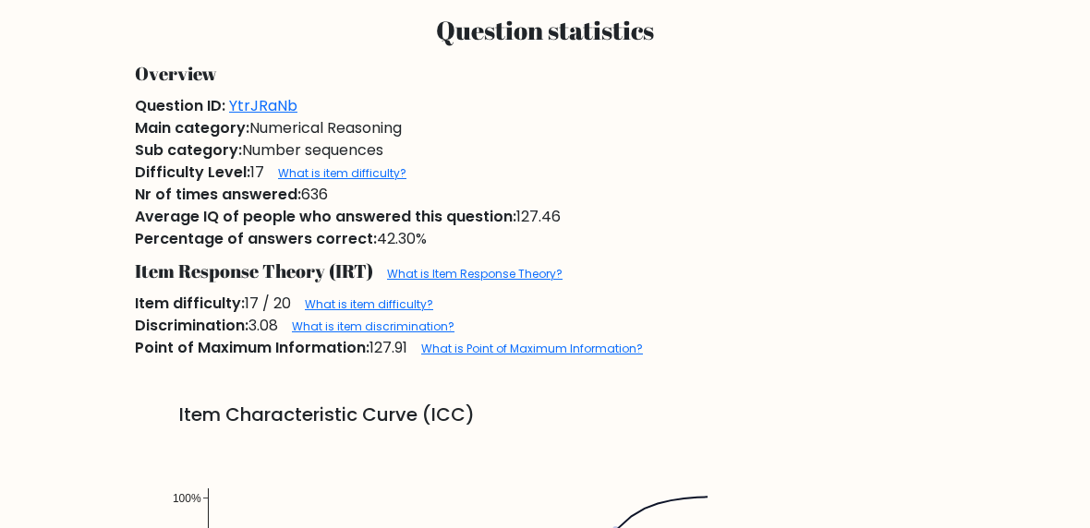
scroll to position [1154, 0]
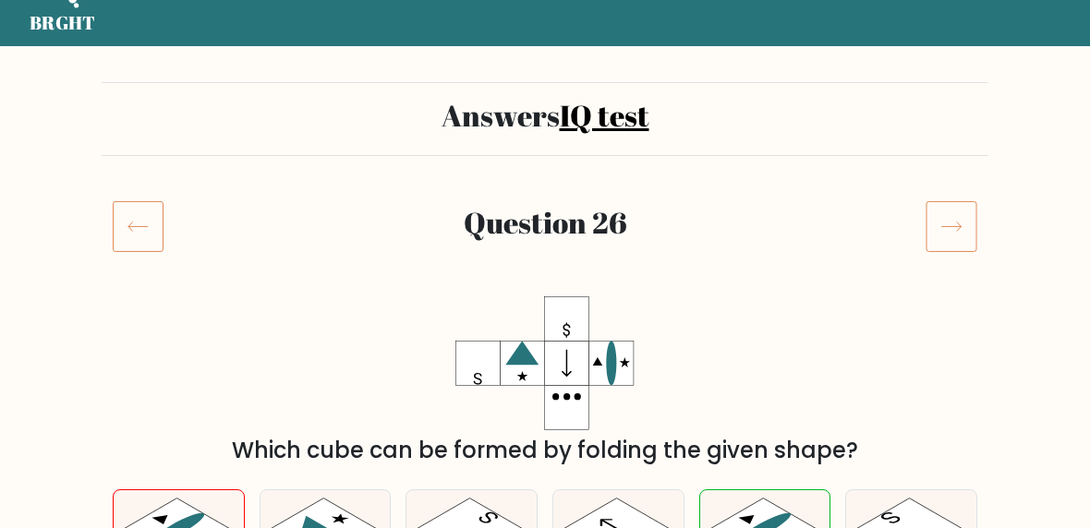
scroll to position [55, 0]
click at [950, 226] on icon at bounding box center [951, 227] width 19 height 9
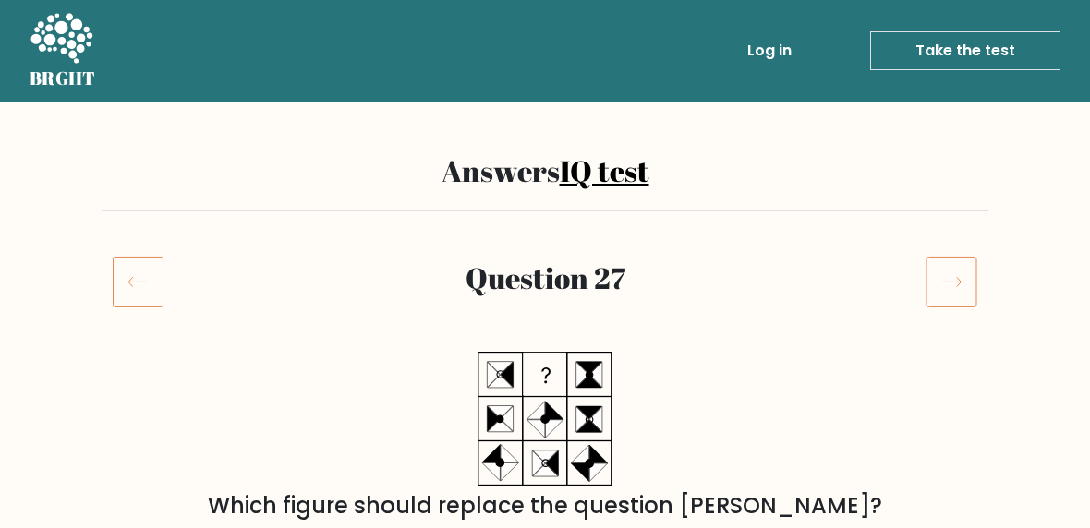
click at [945, 292] on icon at bounding box center [952, 282] width 52 height 52
click at [961, 285] on icon at bounding box center [952, 282] width 52 height 52
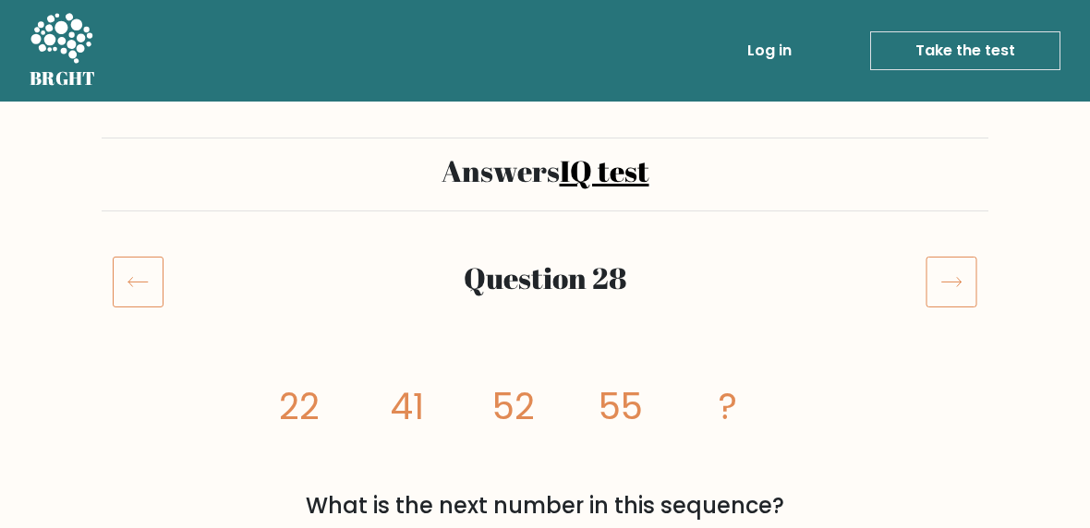
click at [970, 286] on icon at bounding box center [952, 282] width 52 height 52
click at [949, 285] on icon at bounding box center [952, 282] width 52 height 52
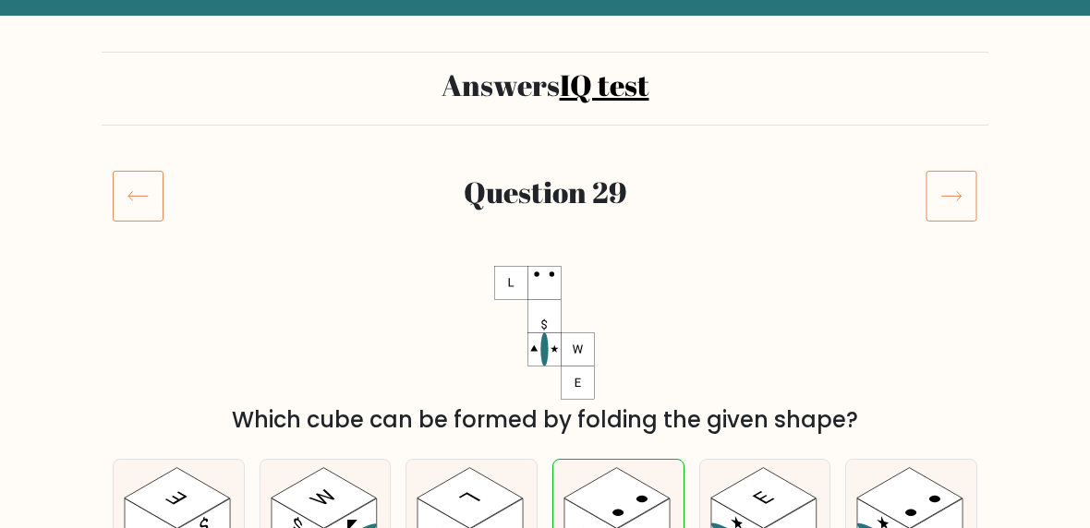
scroll to position [87, 0]
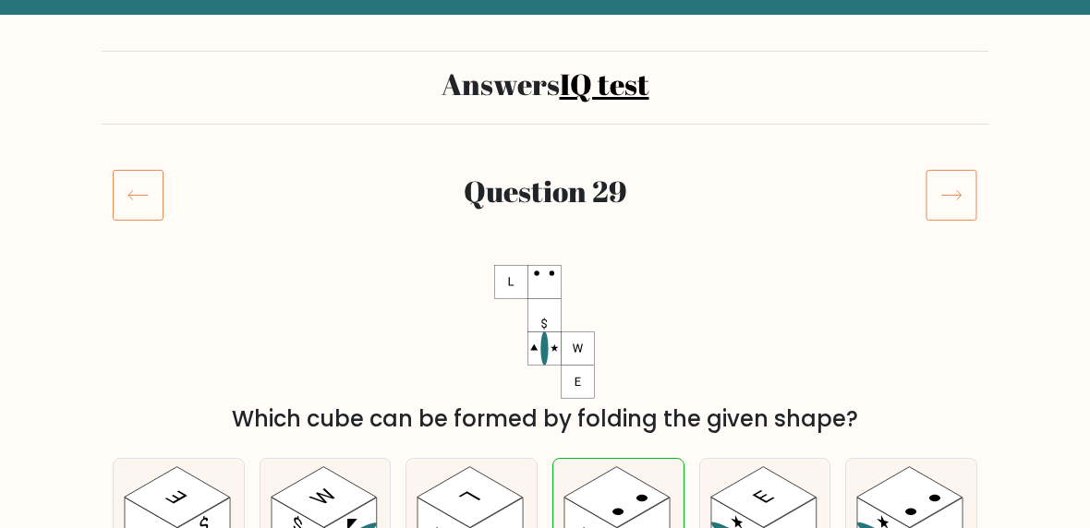
click at [940, 178] on icon at bounding box center [952, 195] width 52 height 52
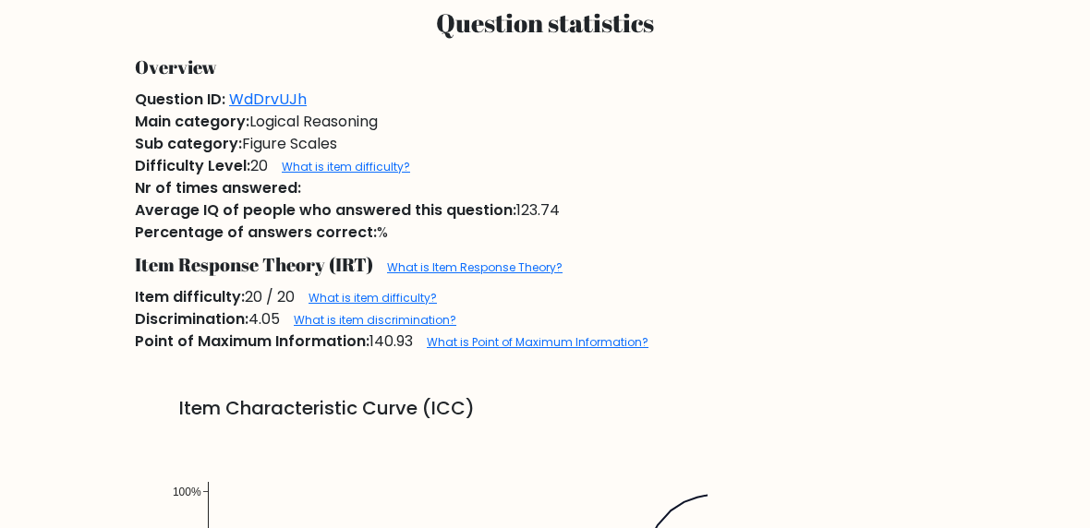
scroll to position [1078, 0]
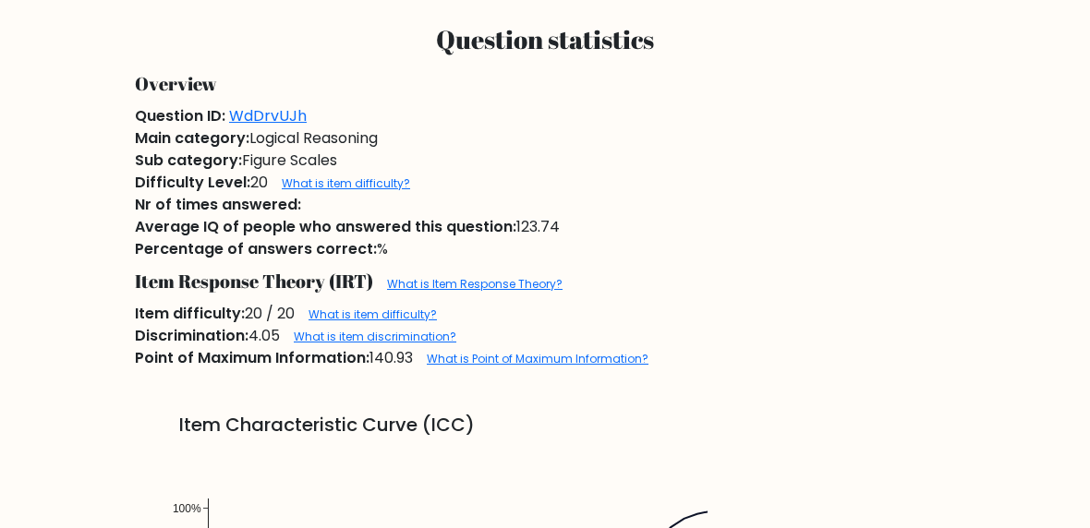
click at [326, 179] on link "What is item difficulty?" at bounding box center [346, 184] width 128 height 16
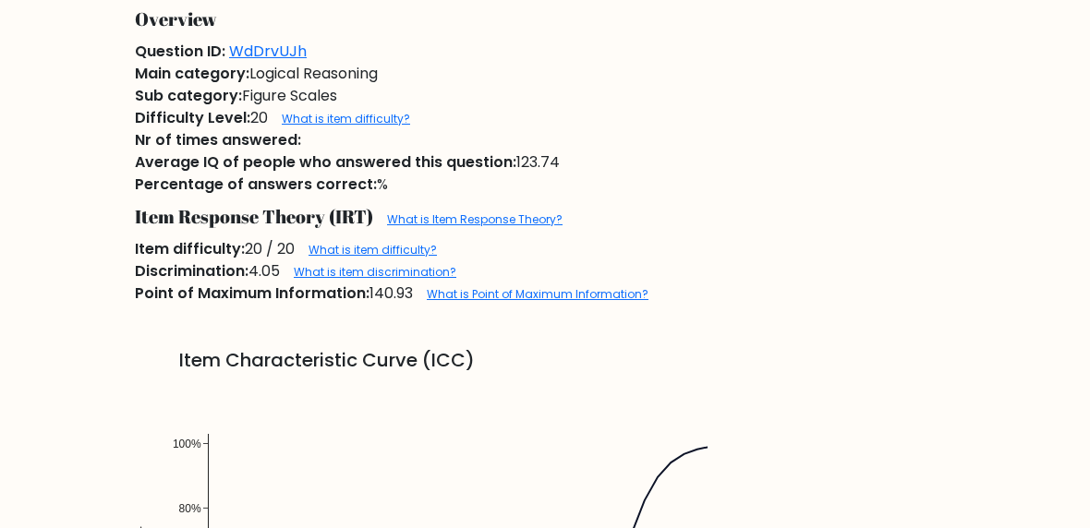
scroll to position [1147, 0]
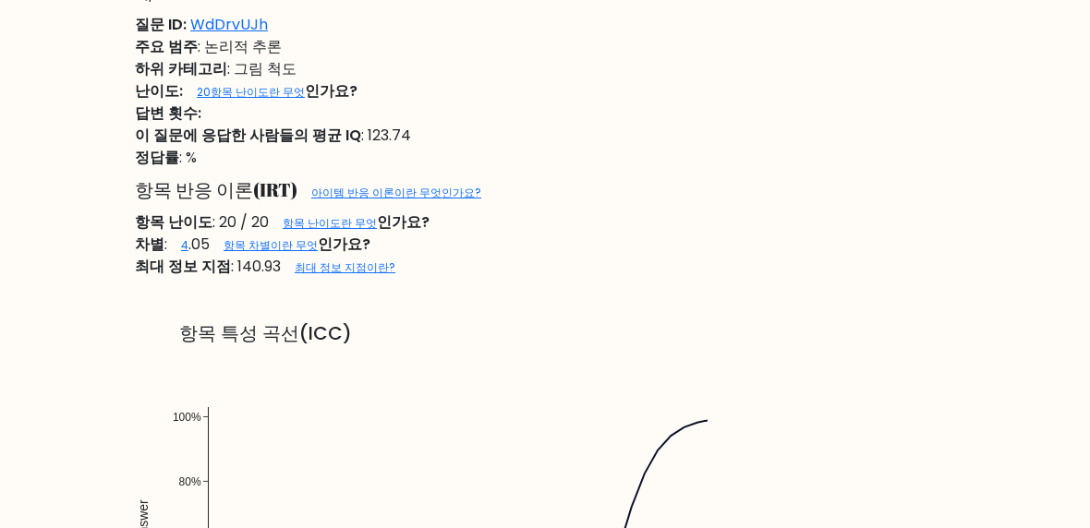
click at [315, 265] on link "최대 정보 지점이란?" at bounding box center [345, 268] width 101 height 16
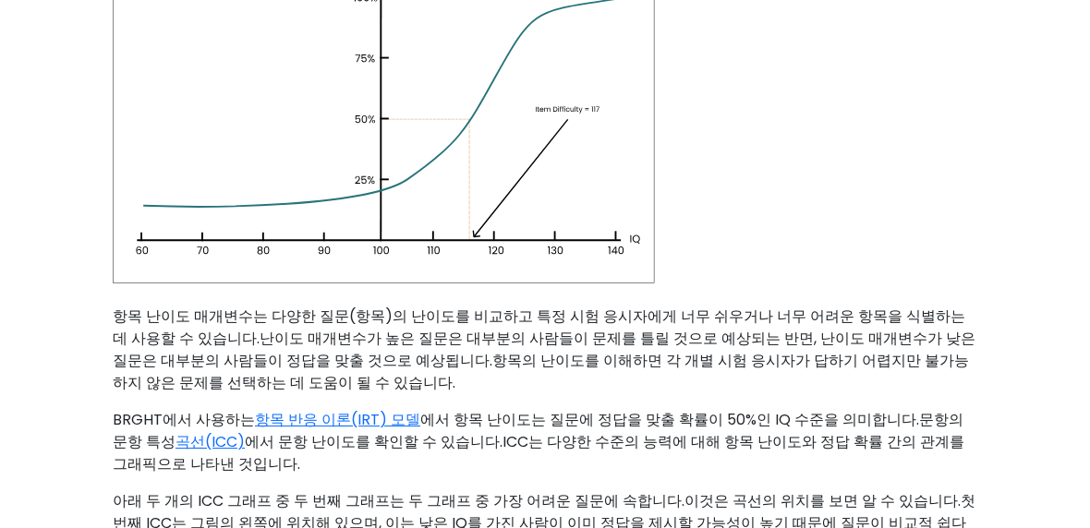
scroll to position [322, 0]
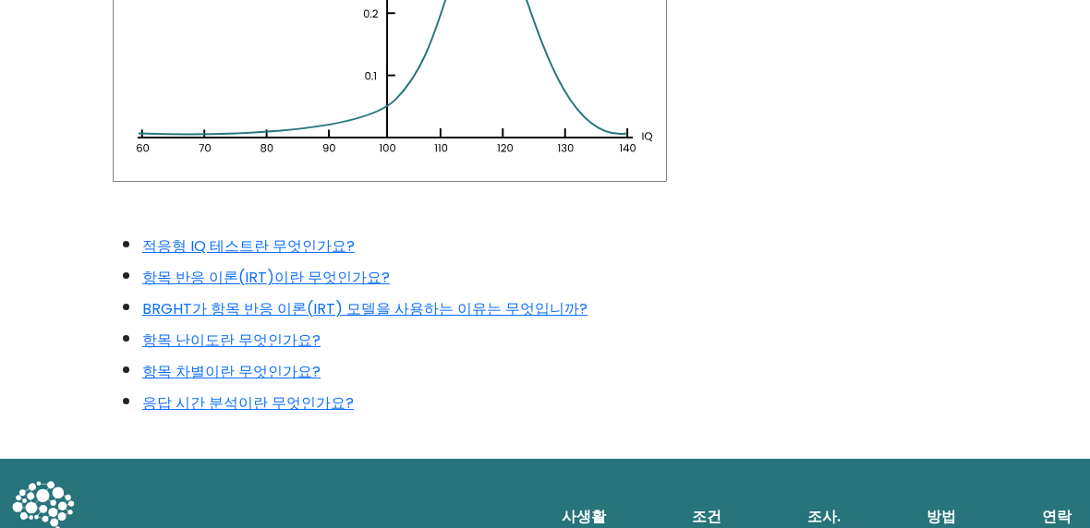
scroll to position [1362, 0]
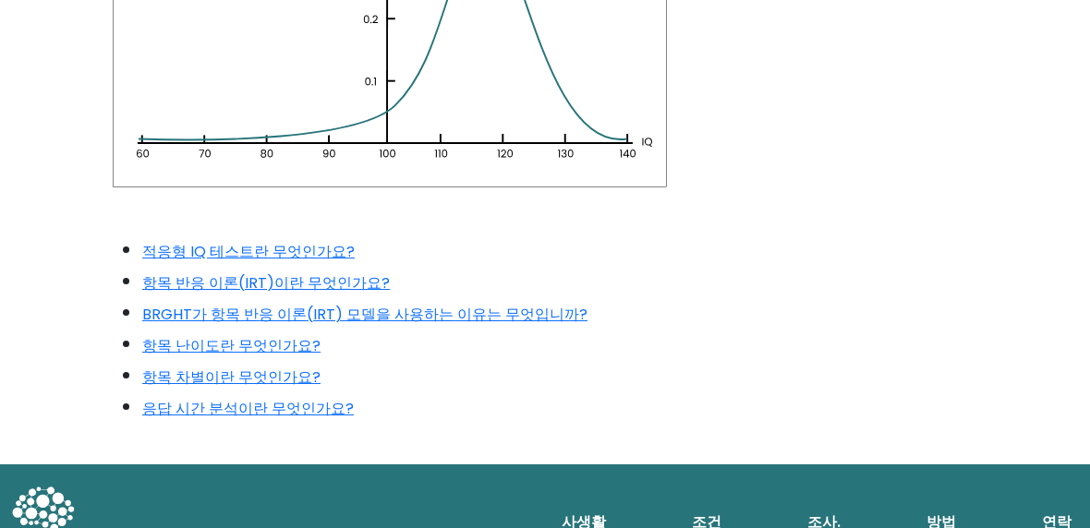
click at [169, 241] on font "적응형 IQ 테스트란 무엇인가요?" at bounding box center [248, 251] width 212 height 21
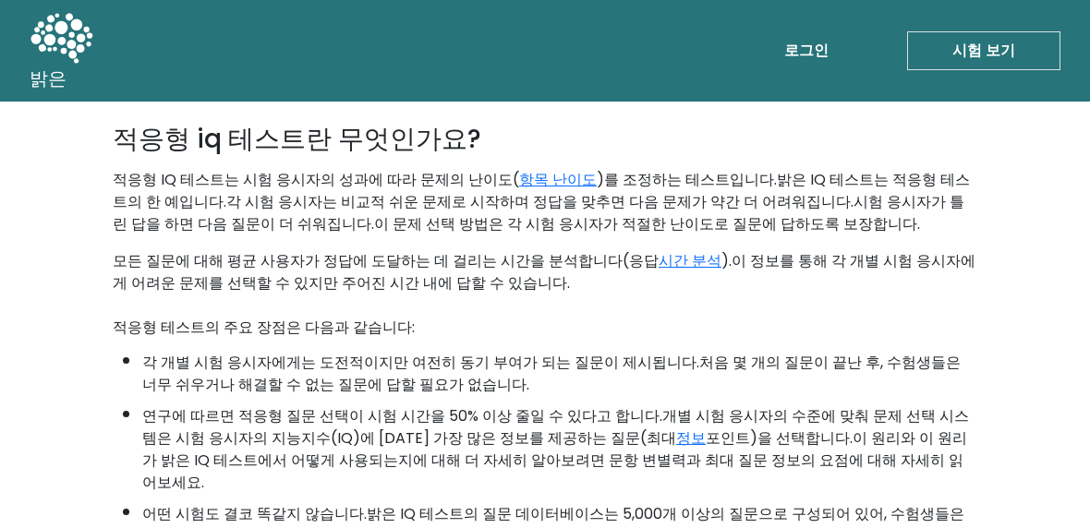
click at [659, 258] on link "시간 분석" at bounding box center [690, 260] width 63 height 21
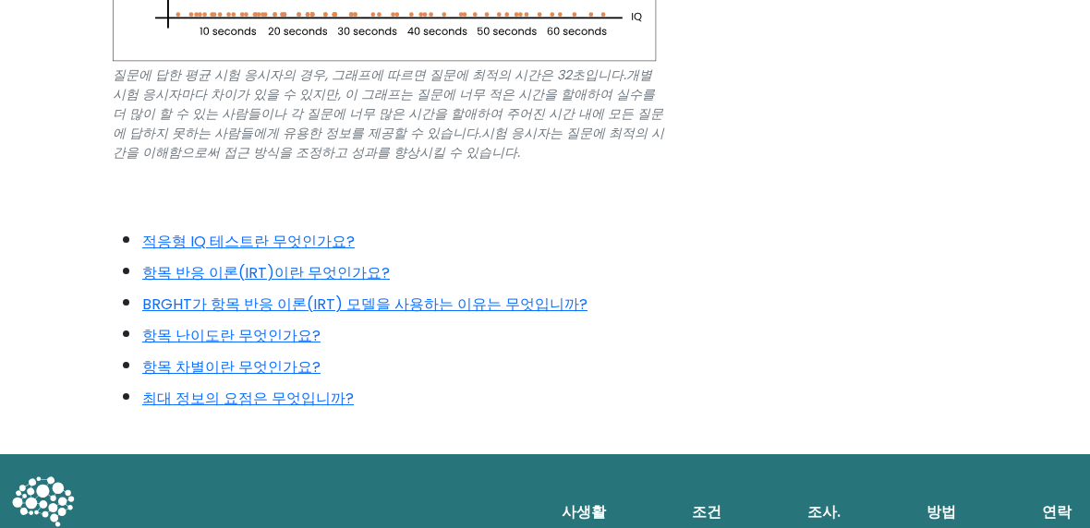
scroll to position [749, 0]
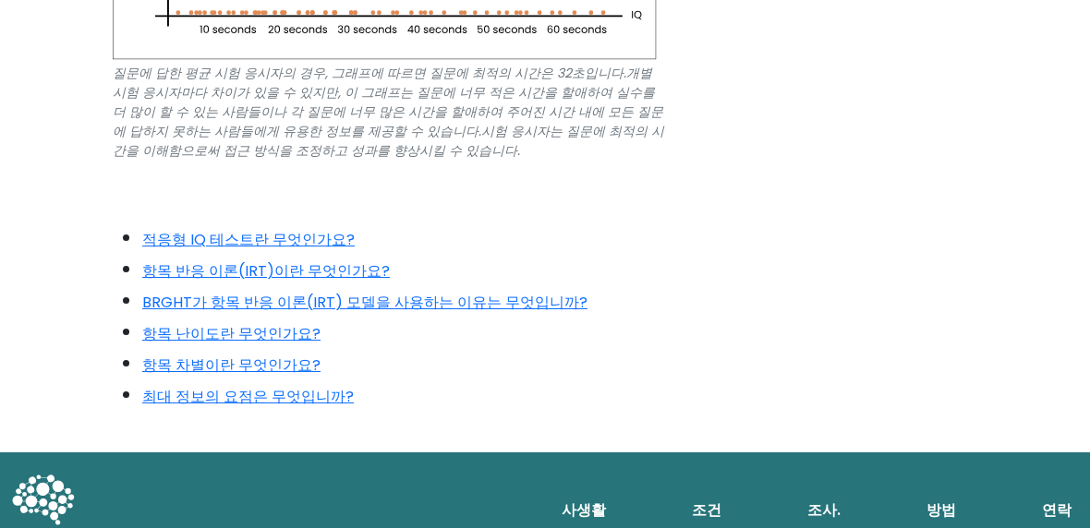
click at [200, 261] on font "항목 반응 이론(IRT)이란 무엇인가요?" at bounding box center [266, 271] width 248 height 21
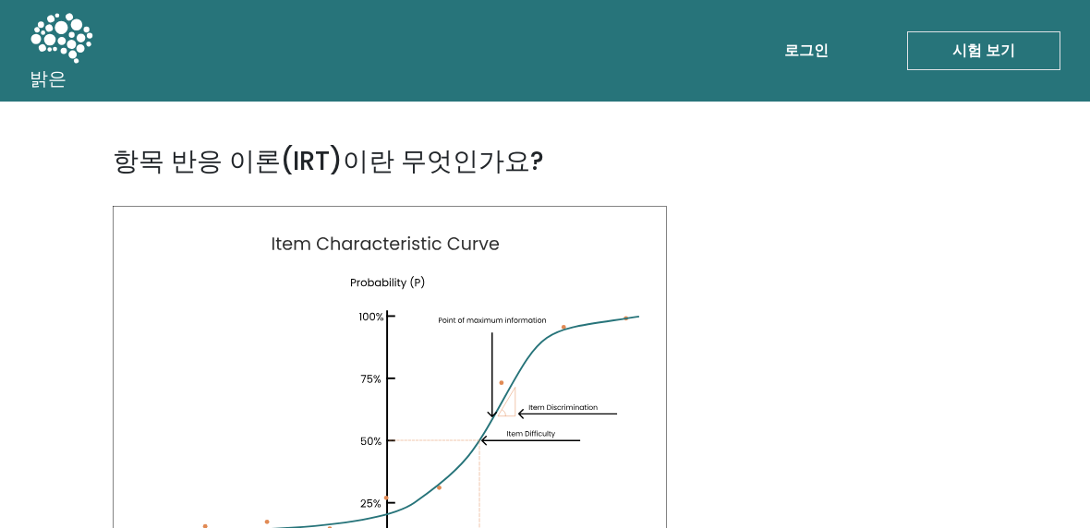
click at [68, 37] on icon at bounding box center [62, 39] width 64 height 55
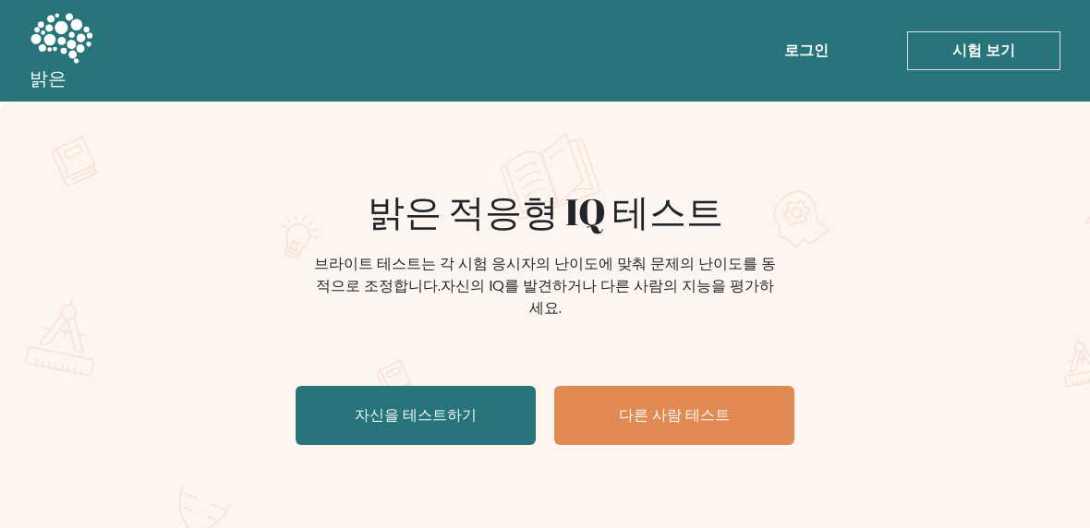
click at [600, 405] on link "다른 사람 테스트" at bounding box center [674, 415] width 240 height 59
click at [405, 408] on link "자신을 테스트하기" at bounding box center [416, 415] width 240 height 59
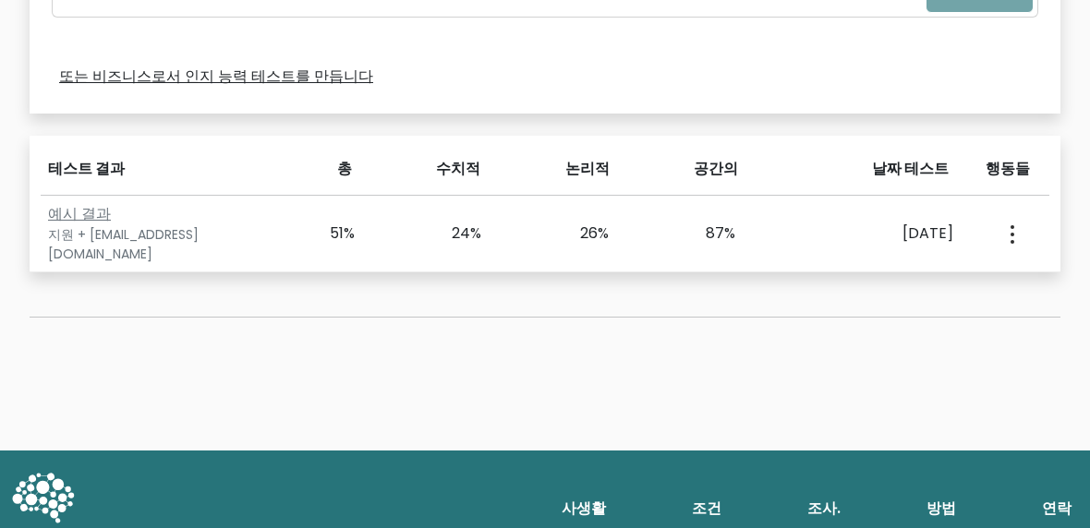
scroll to position [735, 0]
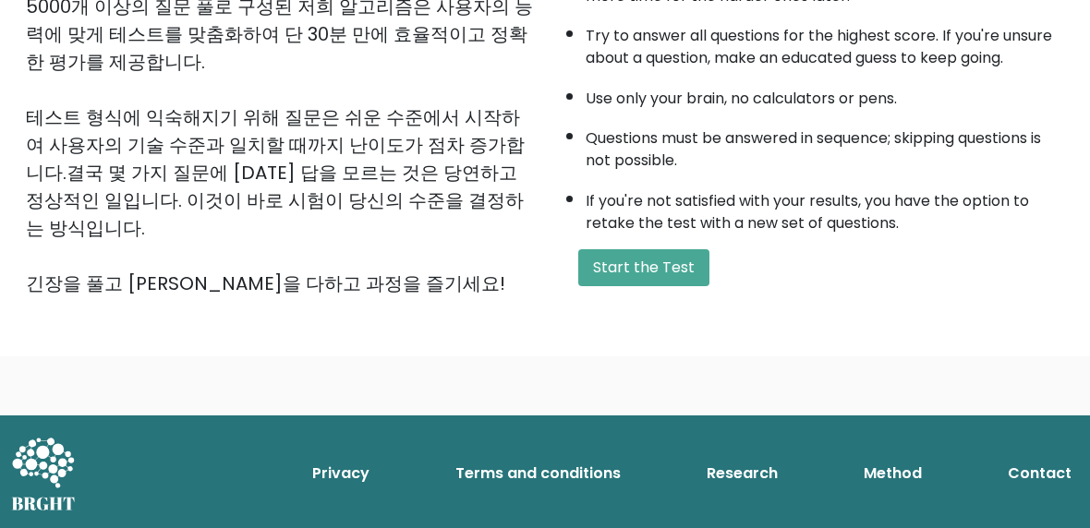
scroll to position [290, 0]
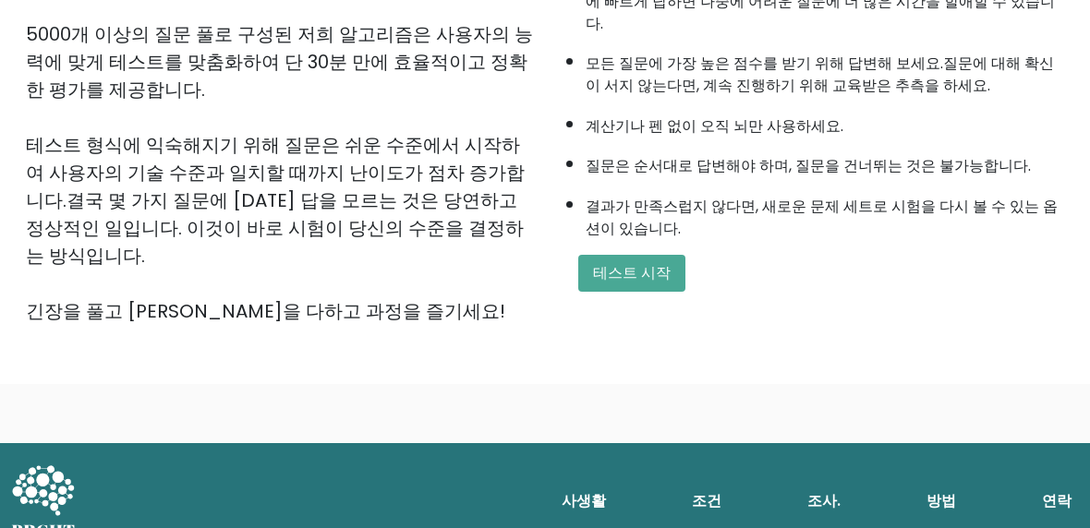
click at [632, 276] on font "테스트 시작" at bounding box center [632, 272] width 78 height 21
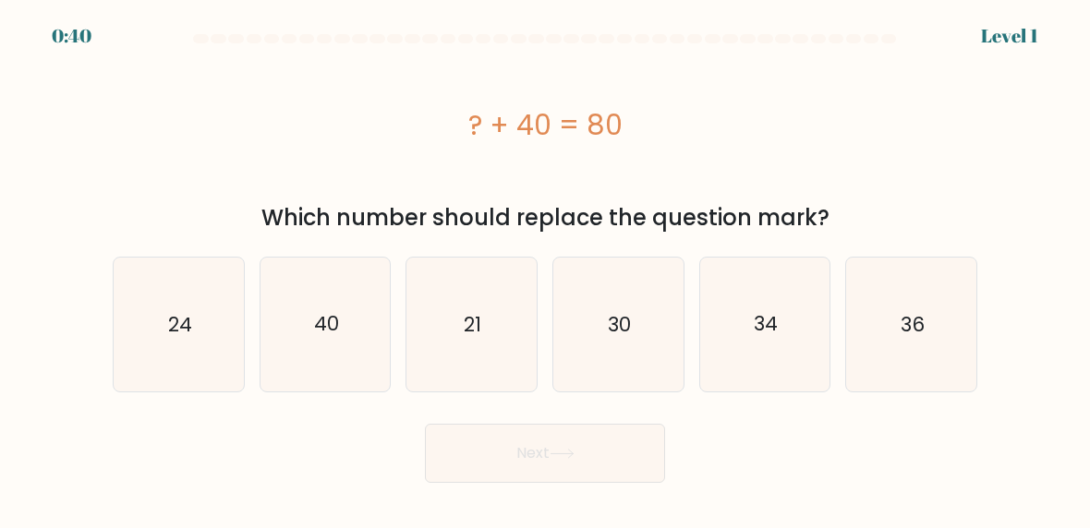
click at [355, 312] on icon "40" at bounding box center [326, 325] width 130 height 130
click at [545, 269] on input "b. 40" at bounding box center [545, 266] width 1 height 5
radio input "true"
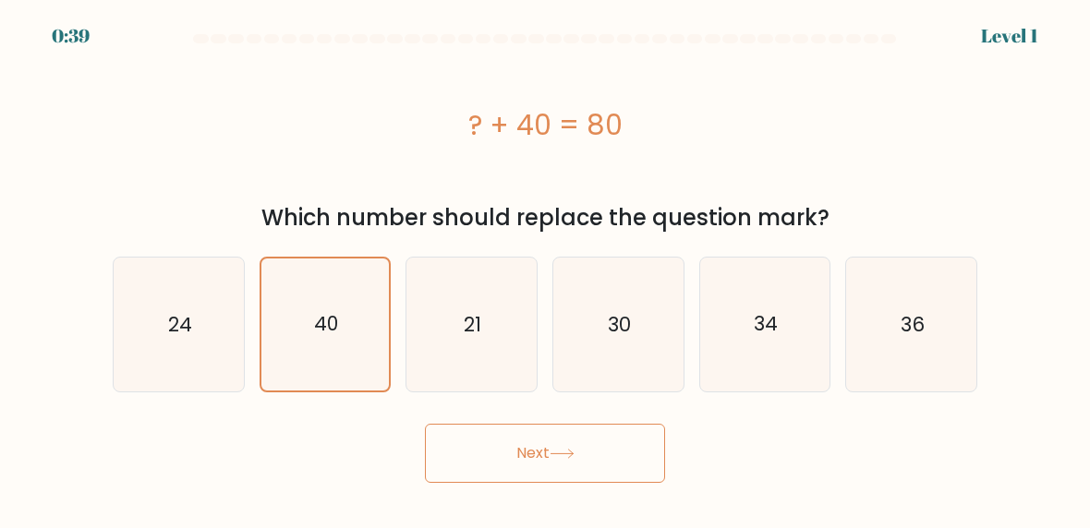
click at [539, 513] on body "0:39 Level 1 a." at bounding box center [545, 264] width 1090 height 528
click at [494, 480] on button "Next" at bounding box center [545, 453] width 240 height 59
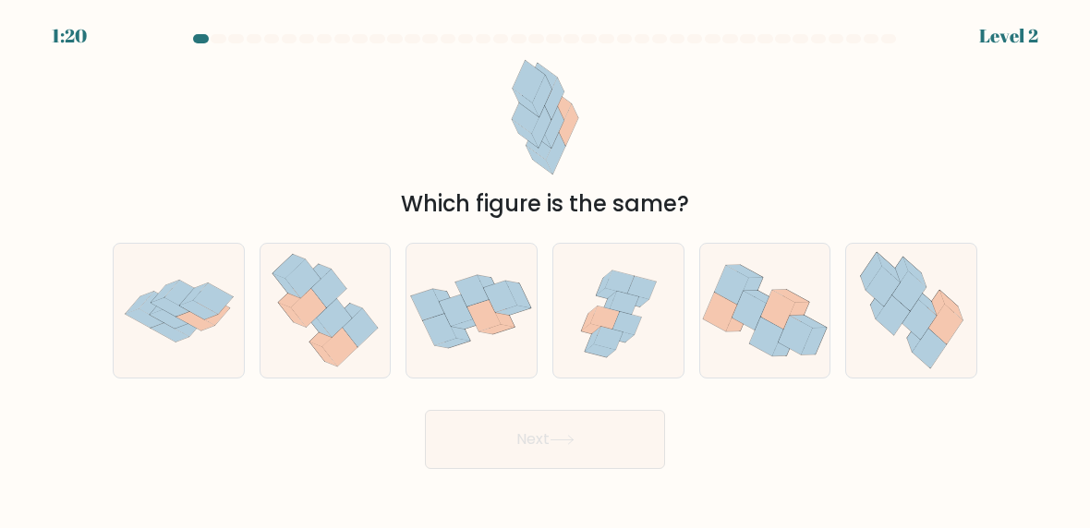
click at [919, 292] on icon at bounding box center [908, 292] width 34 height 40
click at [546, 269] on input "f." at bounding box center [545, 266] width 1 height 5
radio input "true"
click at [618, 498] on body "1:20 Level 2" at bounding box center [545, 264] width 1090 height 528
click at [534, 467] on button "Next" at bounding box center [545, 439] width 240 height 59
